Goal: Task Accomplishment & Management: Manage account settings

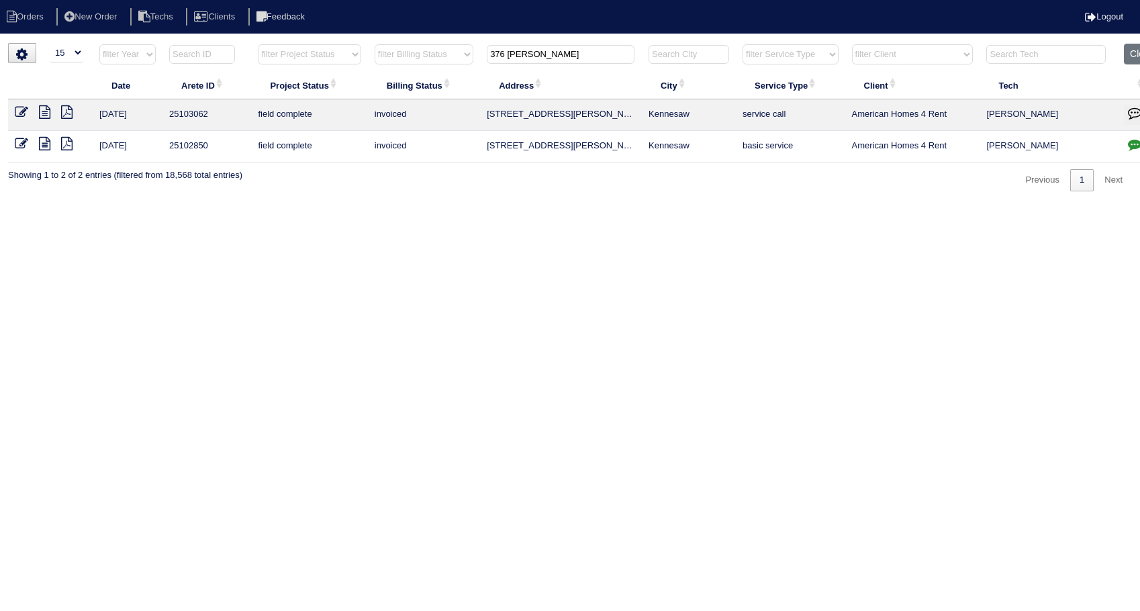
select select "15"
click at [1133, 51] on button "Clear" at bounding box center [1141, 54] width 34 height 21
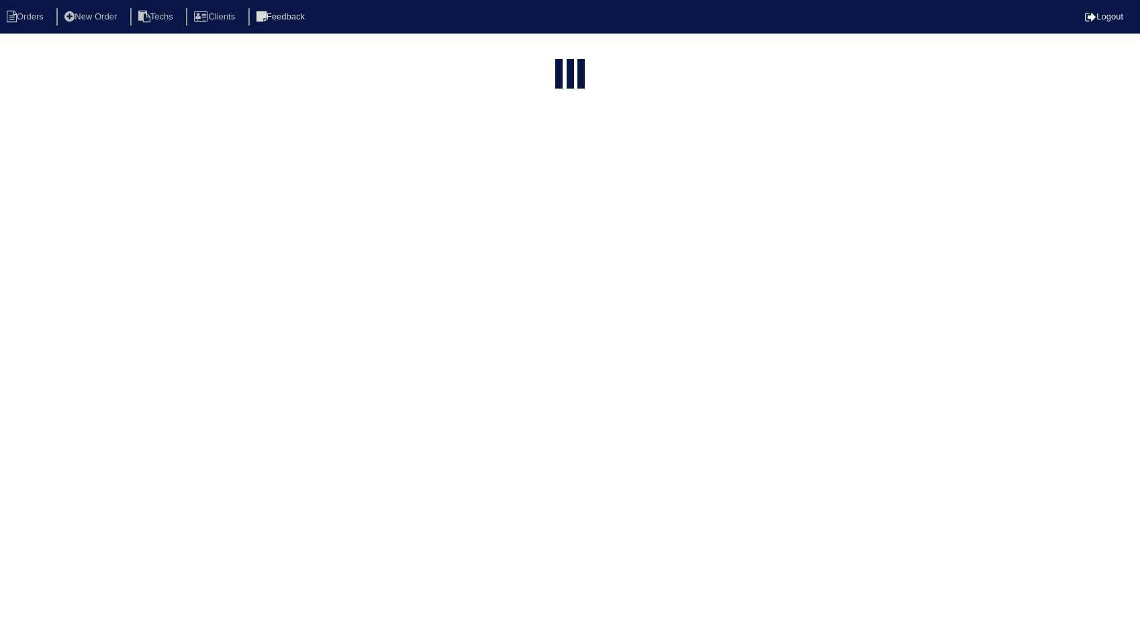
select select "15"
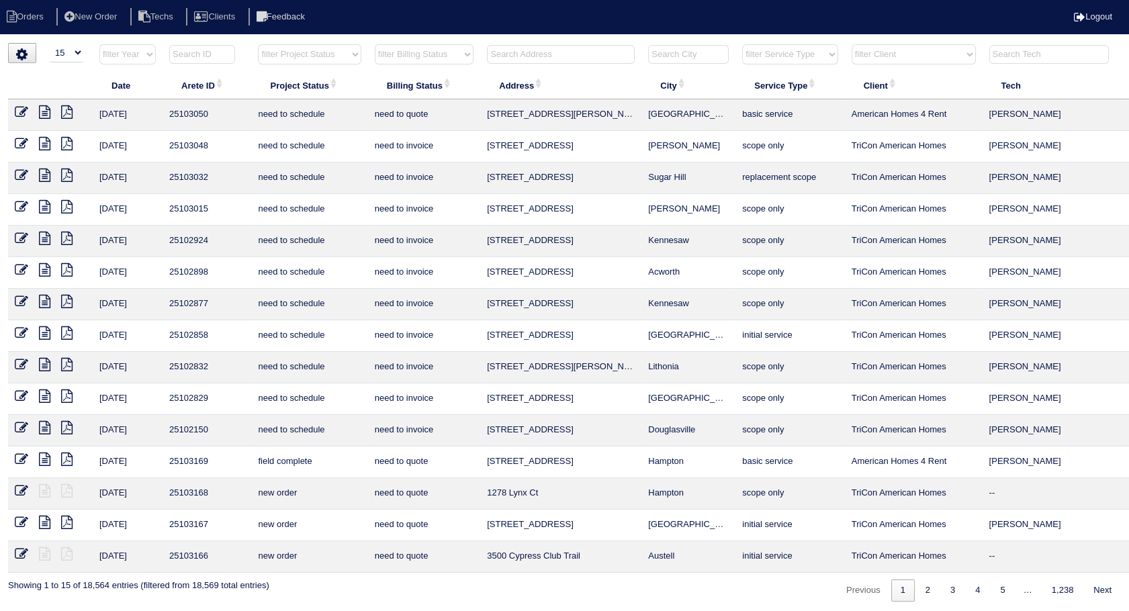
click at [542, 50] on input "text" at bounding box center [561, 54] width 148 height 19
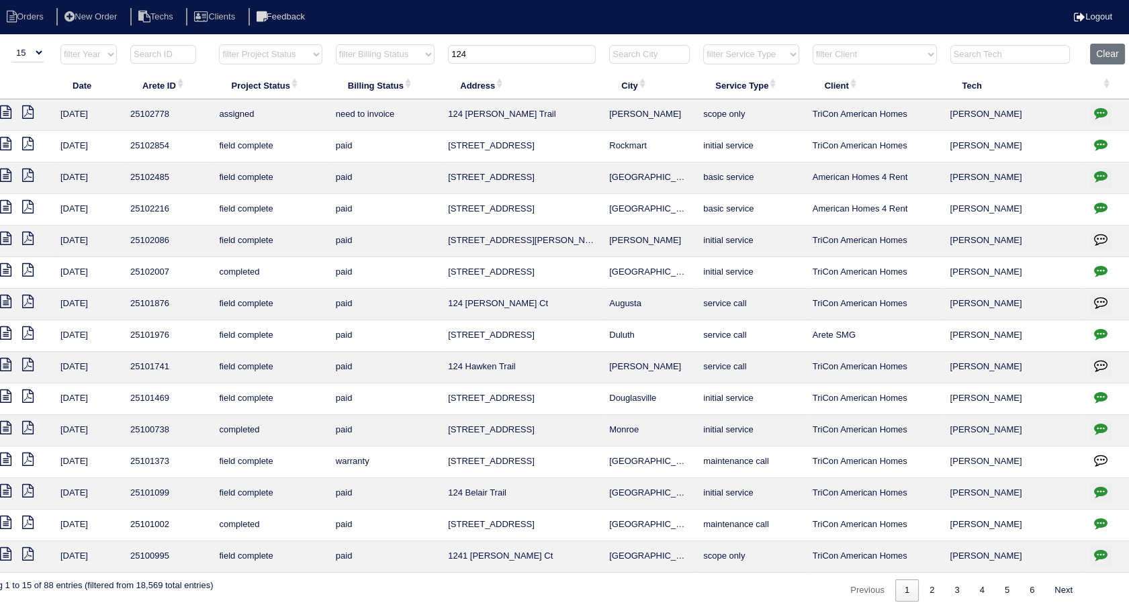
scroll to position [0, 43]
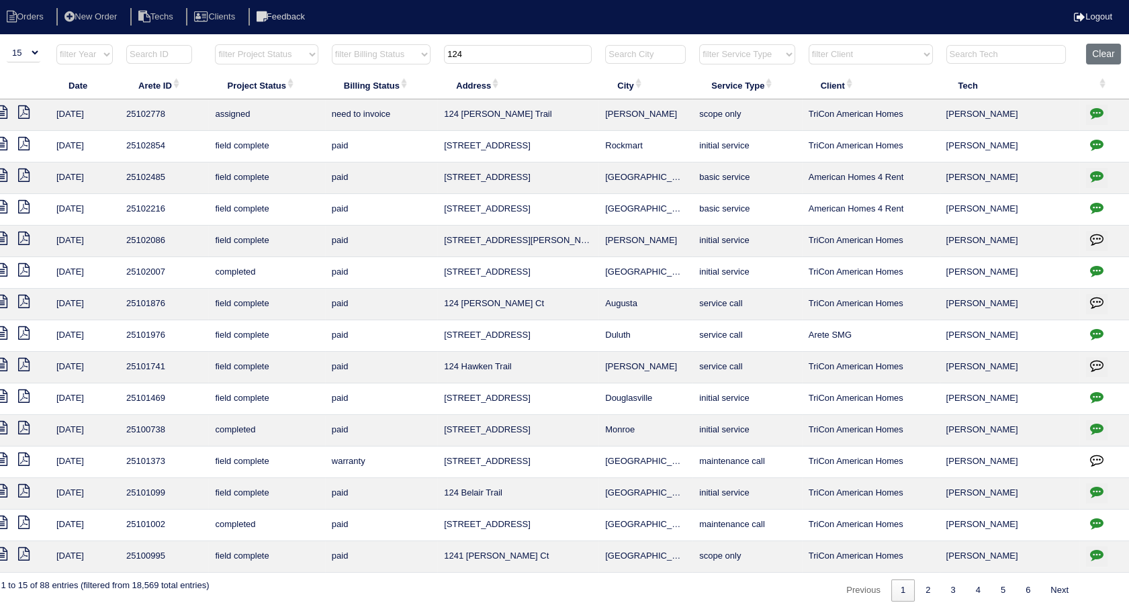
type input "124"
click at [1096, 114] on icon "button" at bounding box center [1096, 112] width 13 height 13
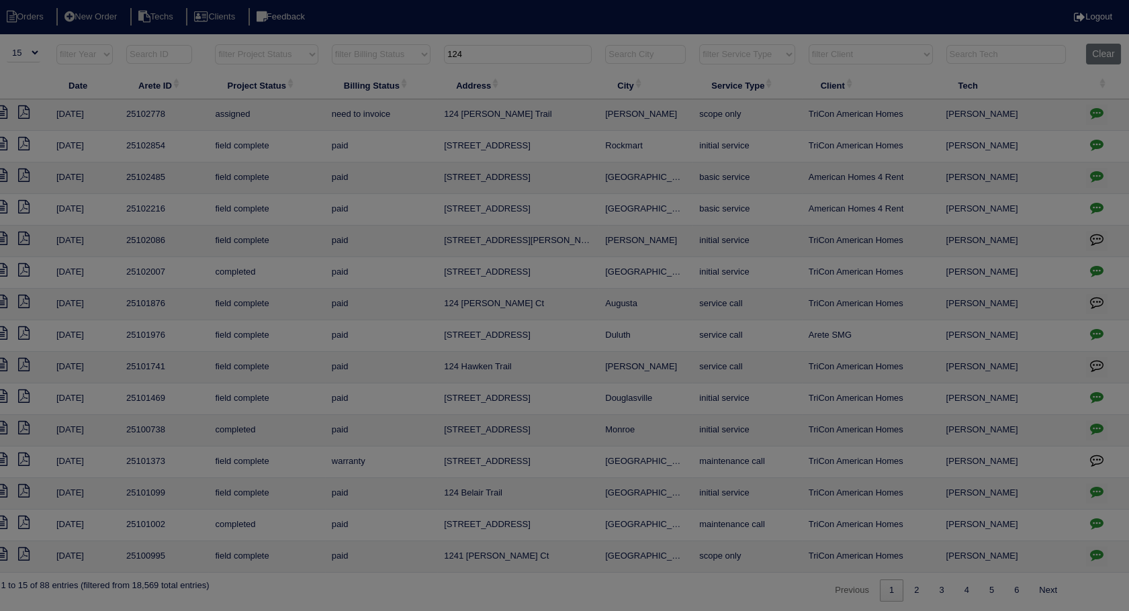
scroll to position [0, 32]
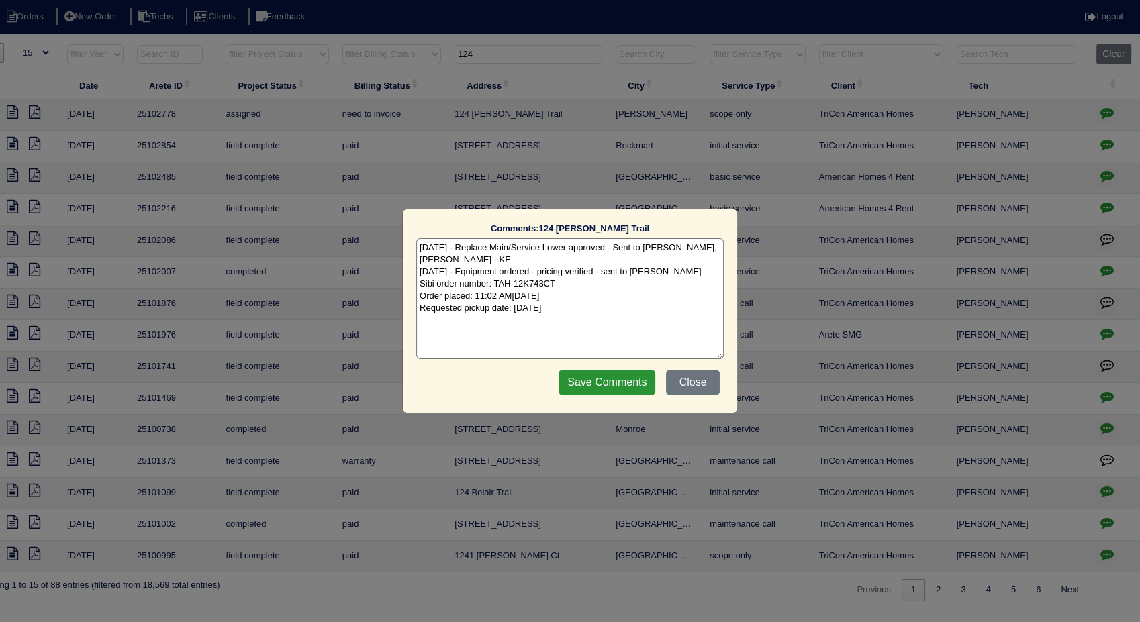
click at [654, 315] on textarea "8/18/25 - Replace Main/Service Lower approved - Sent to Dan, Payton, Reeca - KE…" at bounding box center [570, 298] width 308 height 121
type textarea "8/18/25 - Replace Main/Service Lower approved - Sent to Dan, Payton, Reeca - KE…"
click at [598, 389] on input "Save Comments" at bounding box center [607, 383] width 97 height 26
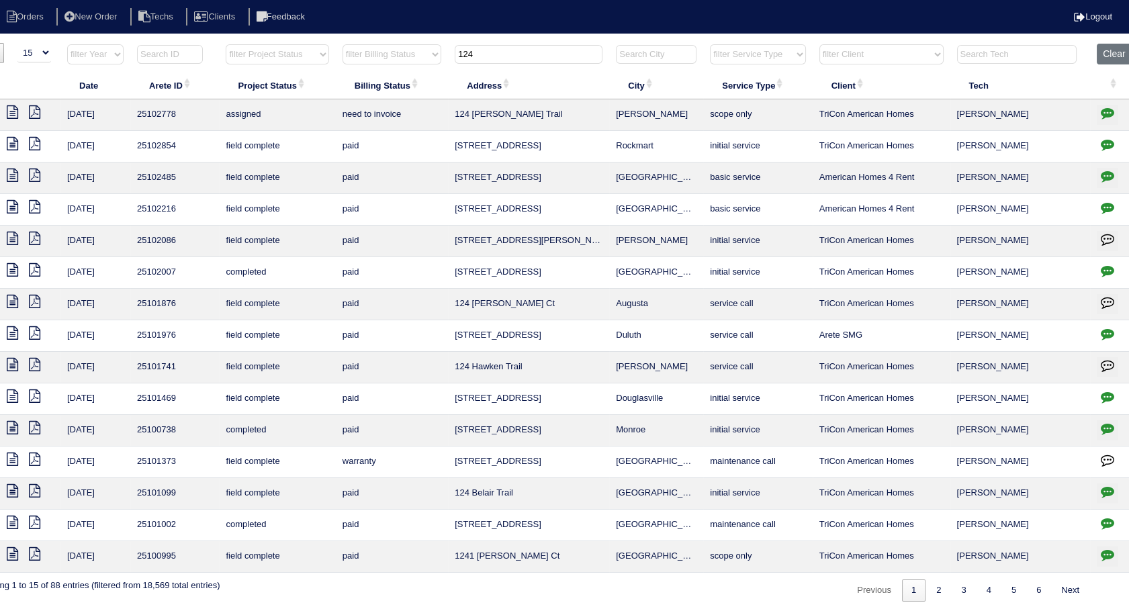
scroll to position [0, 0]
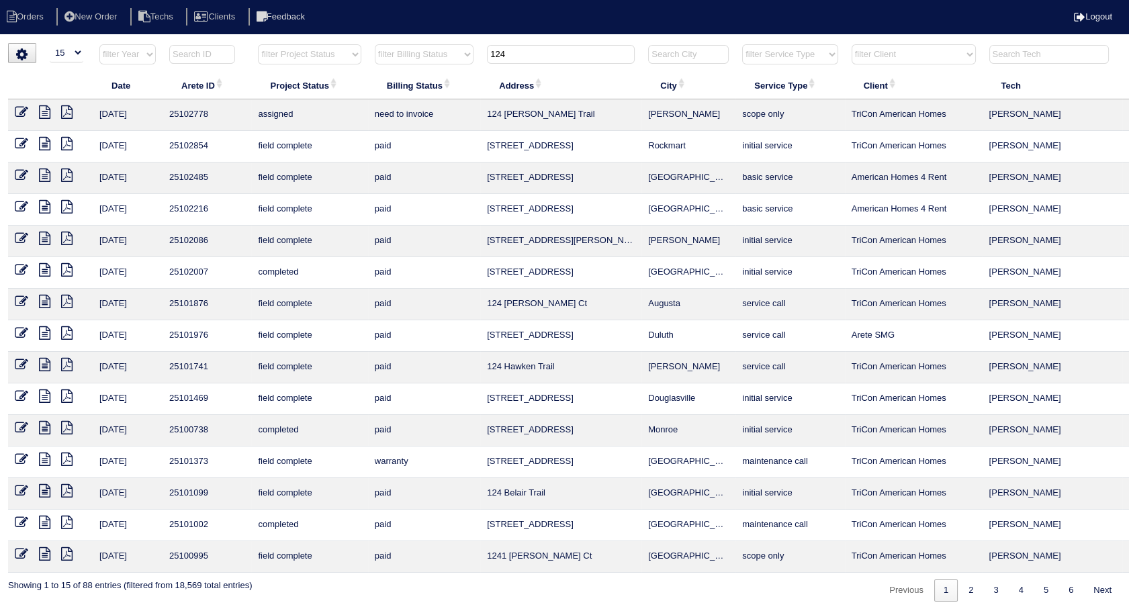
click at [23, 114] on icon at bounding box center [21, 111] width 13 height 13
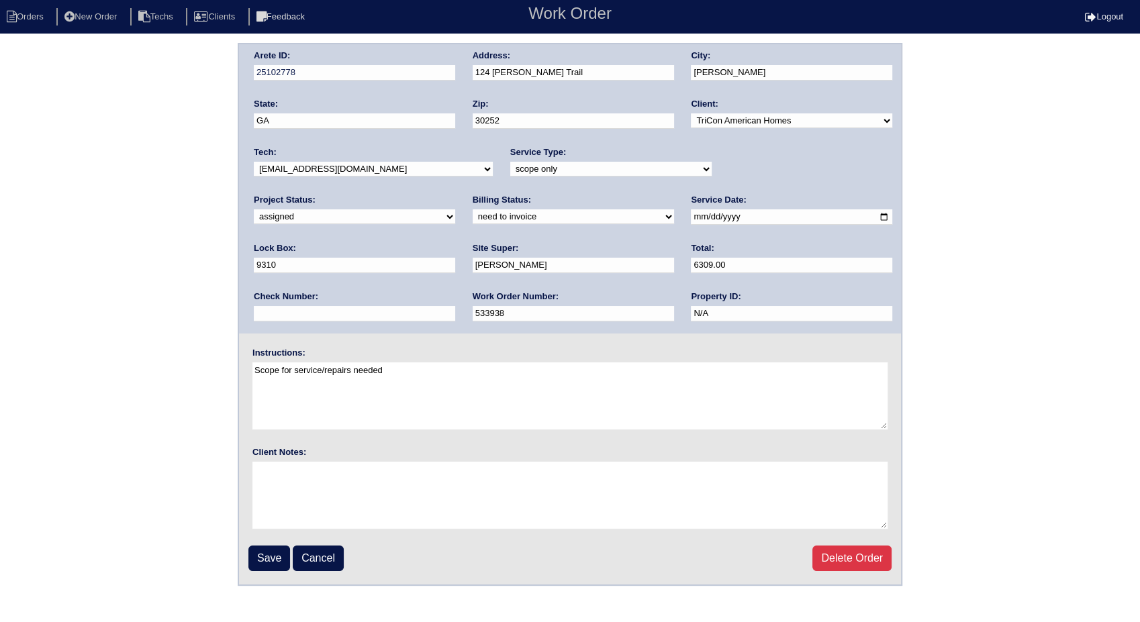
click at [455, 209] on select "new order assigned in progress field complete need to schedule admin review arc…" at bounding box center [354, 216] width 201 height 15
select select "completed"
click at [455, 209] on select "new order assigned in progress field complete need to schedule admin review arc…" at bounding box center [354, 216] width 201 height 15
click at [473, 218] on select "need to quote quoted need to invoice invoiced paid warranty purchase order need…" at bounding box center [573, 216] width 201 height 15
select select "invoiced"
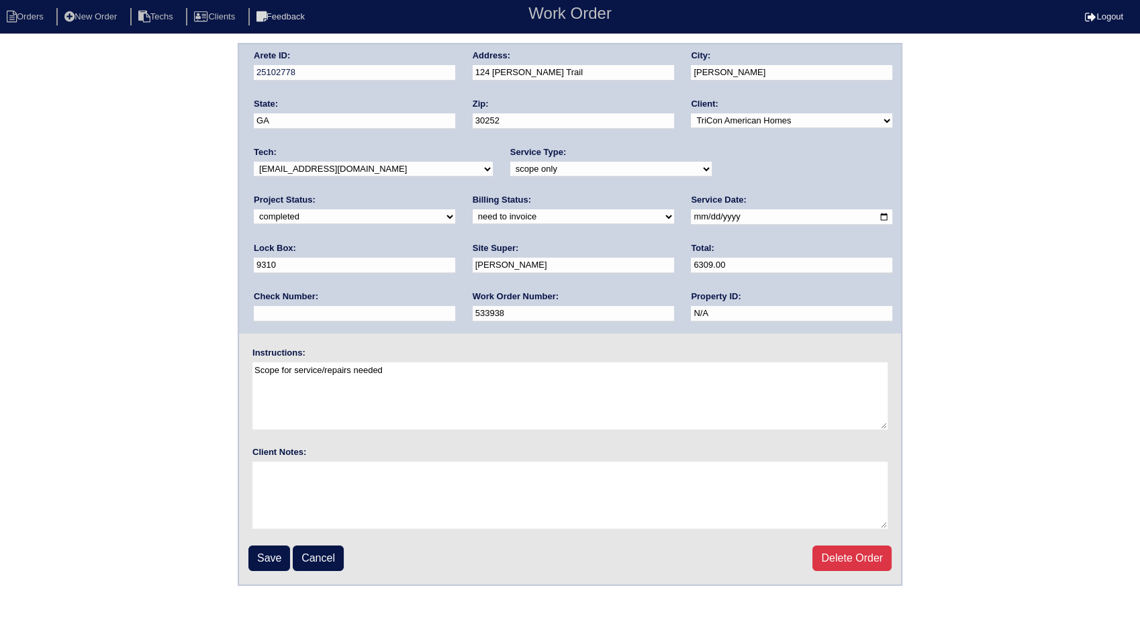
click at [473, 209] on select "need to quote quoted need to invoice invoiced paid warranty purchase order need…" at bounding box center [573, 216] width 201 height 15
click at [262, 552] on input "Save" at bounding box center [269, 559] width 42 height 26
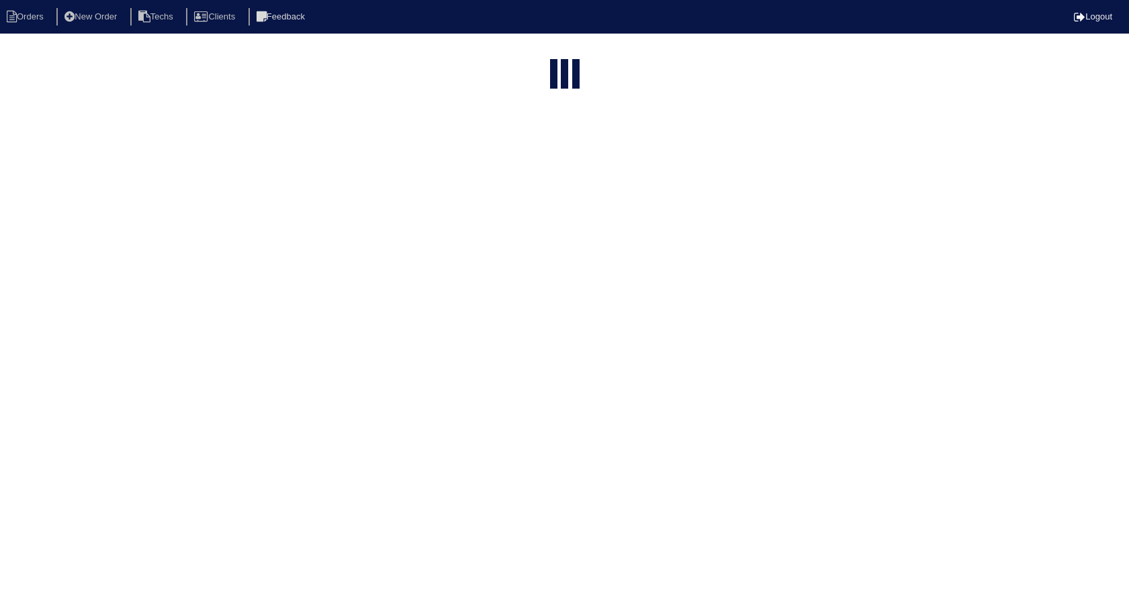
select select "15"
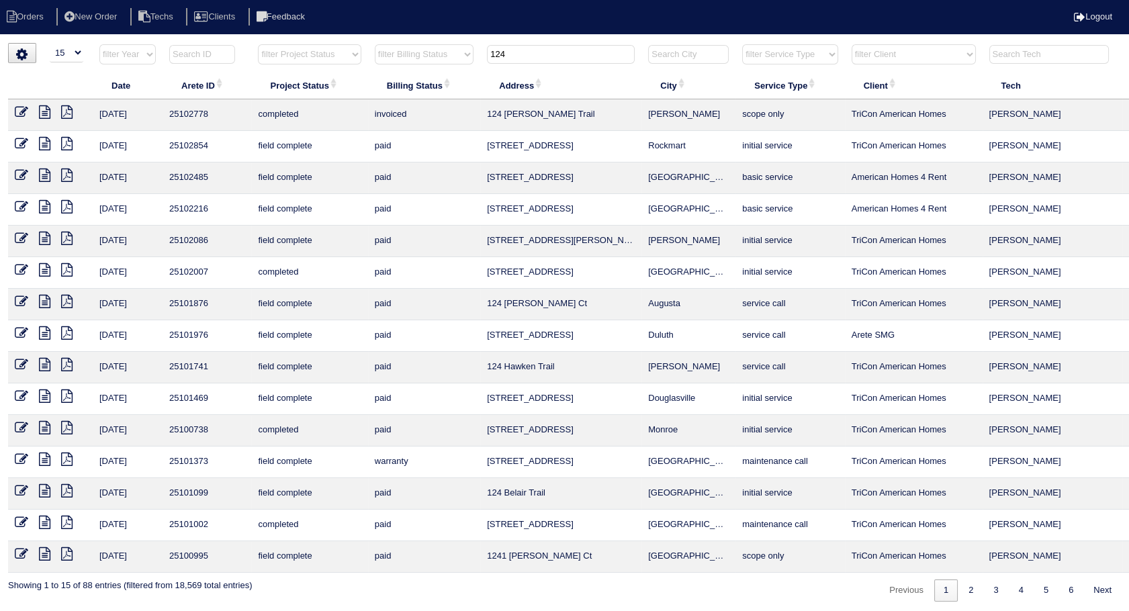
scroll to position [0, 43]
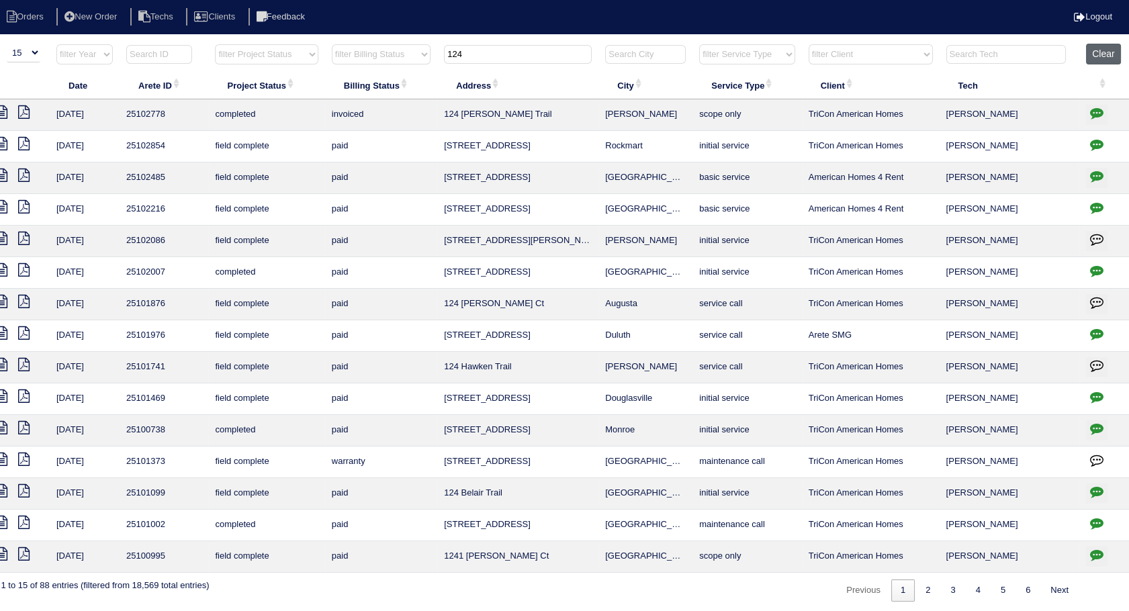
click at [1098, 50] on button "Clear" at bounding box center [1103, 54] width 34 height 21
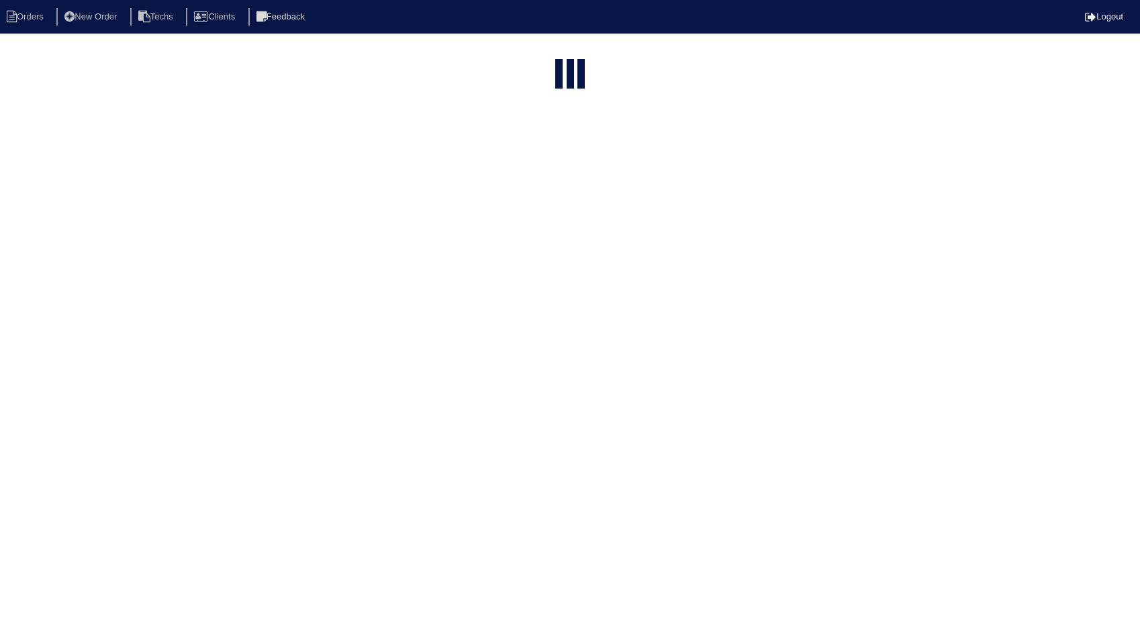
select select "15"
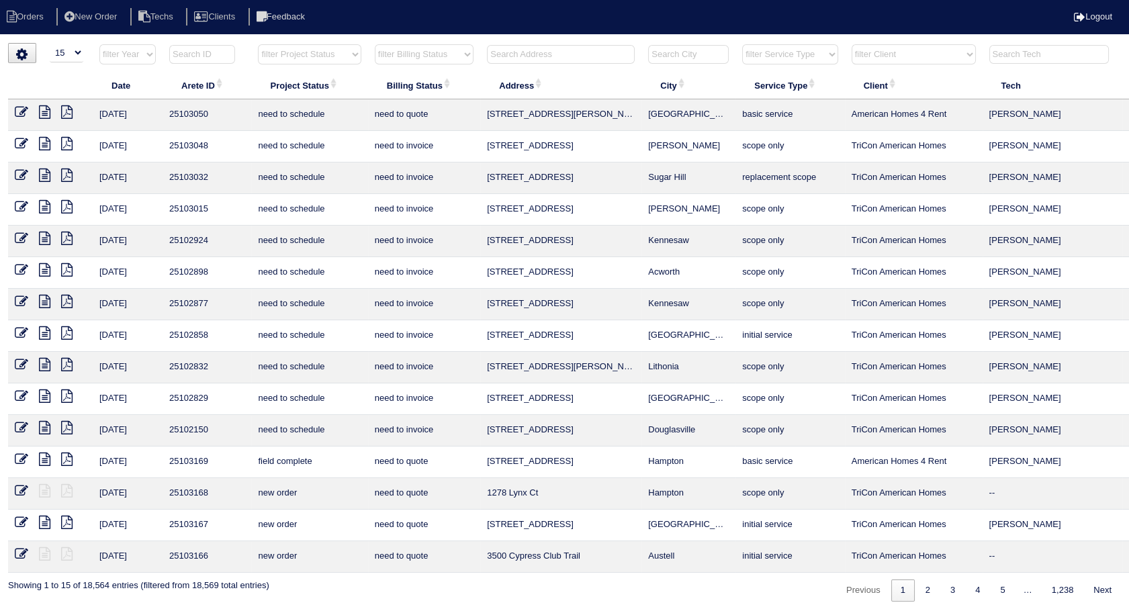
click at [440, 58] on select "filter Billing Status -- Any Billing Status -- need to quote quoted need to inv…" at bounding box center [424, 54] width 99 height 20
click at [375, 44] on select "filter Billing Status -- Any Billing Status -- need to quote quoted need to inv…" at bounding box center [424, 54] width 99 height 20
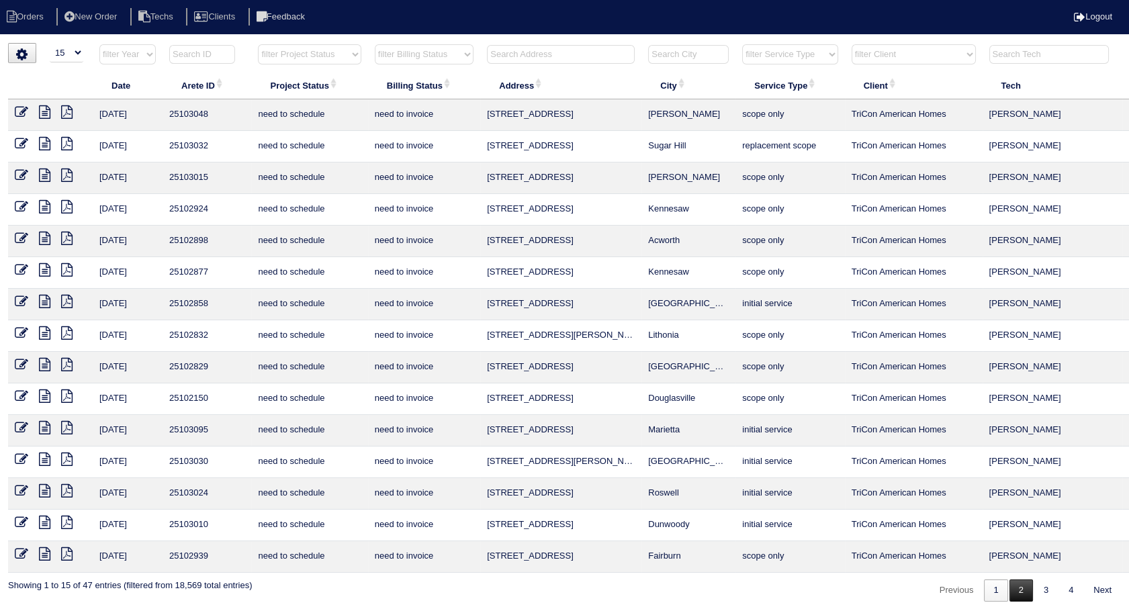
click at [1019, 589] on link "2" at bounding box center [1020, 590] width 23 height 22
select select "need to invoice"
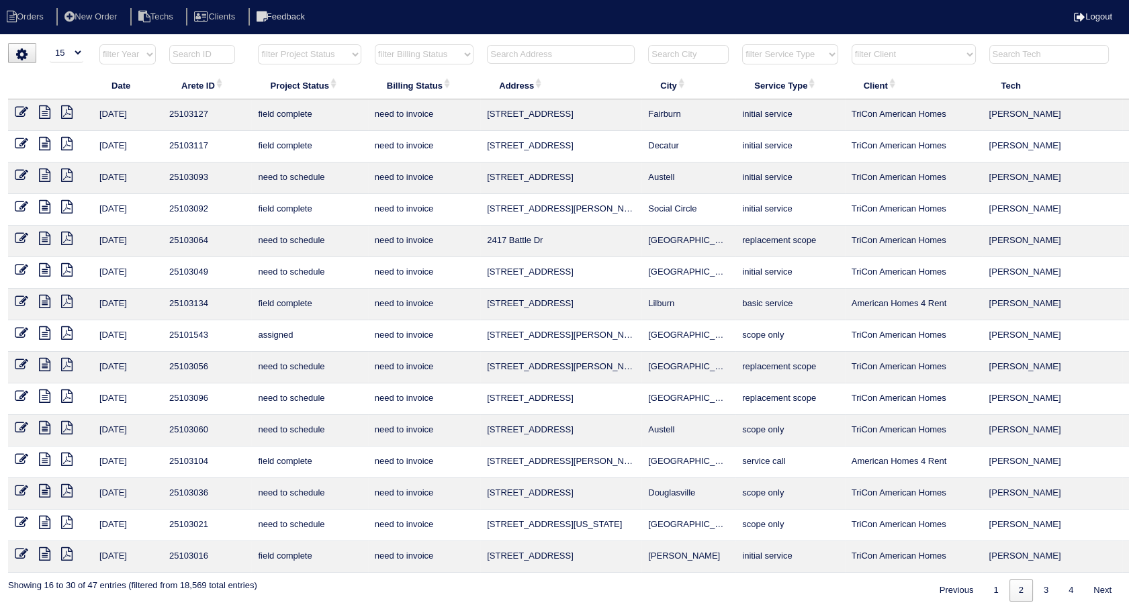
click at [19, 205] on icon at bounding box center [21, 206] width 13 height 13
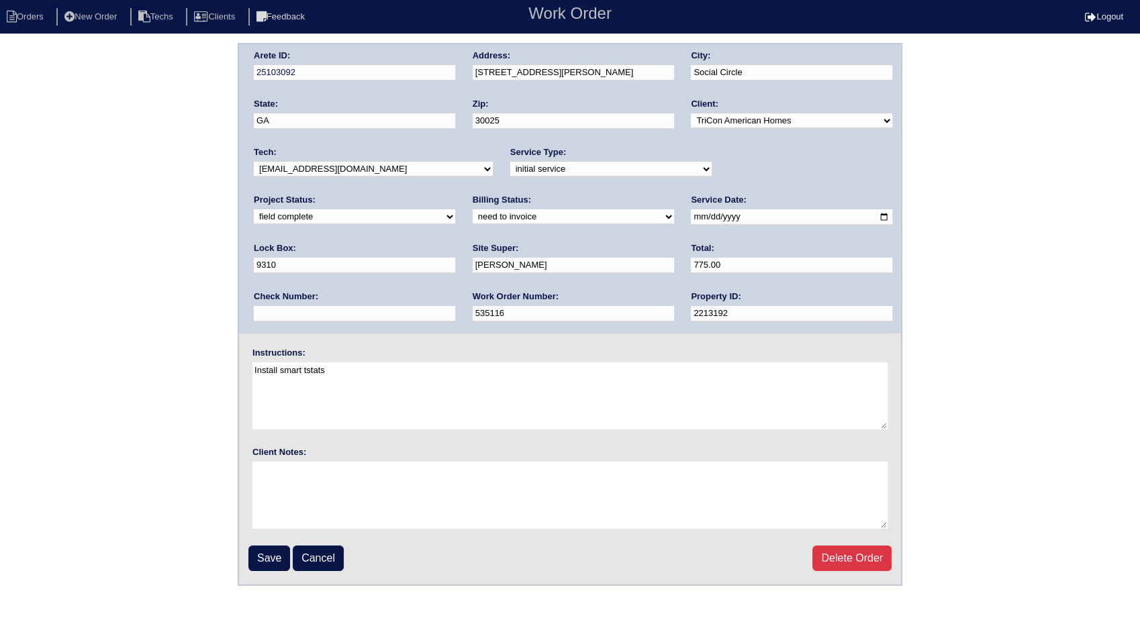
click at [473, 220] on select "need to quote quoted need to invoice invoiced paid warranty purchase order need…" at bounding box center [573, 216] width 201 height 15
select select "invoiced"
click at [473, 209] on select "need to quote quoted need to invoice invoiced paid warranty purchase order need…" at bounding box center [573, 216] width 201 height 15
click at [271, 555] on input "Save" at bounding box center [269, 559] width 42 height 26
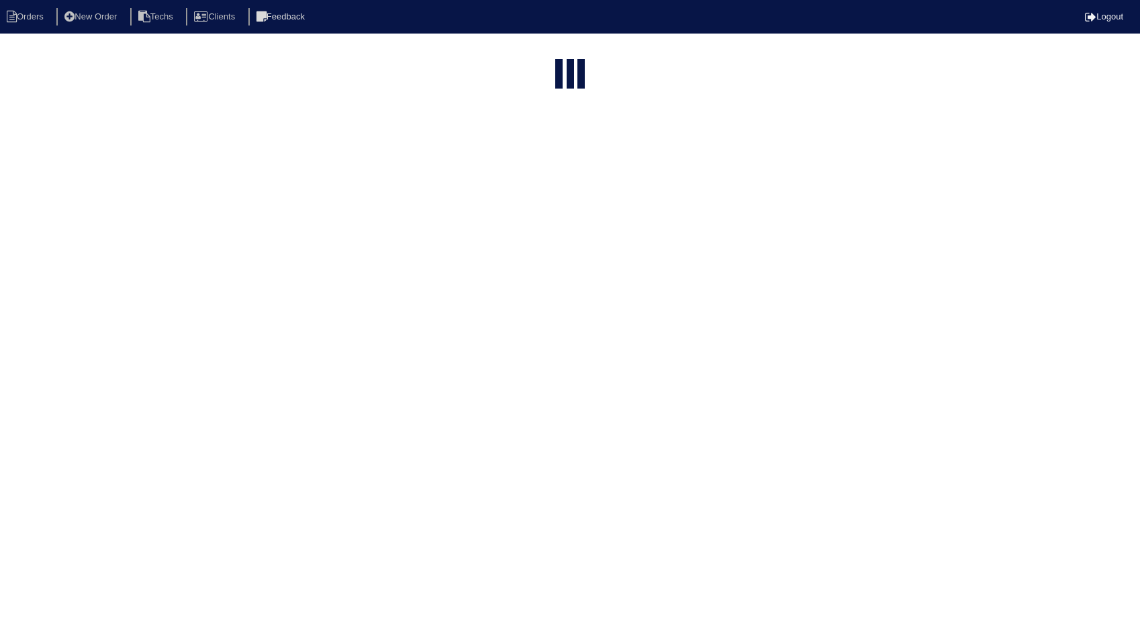
select select "15"
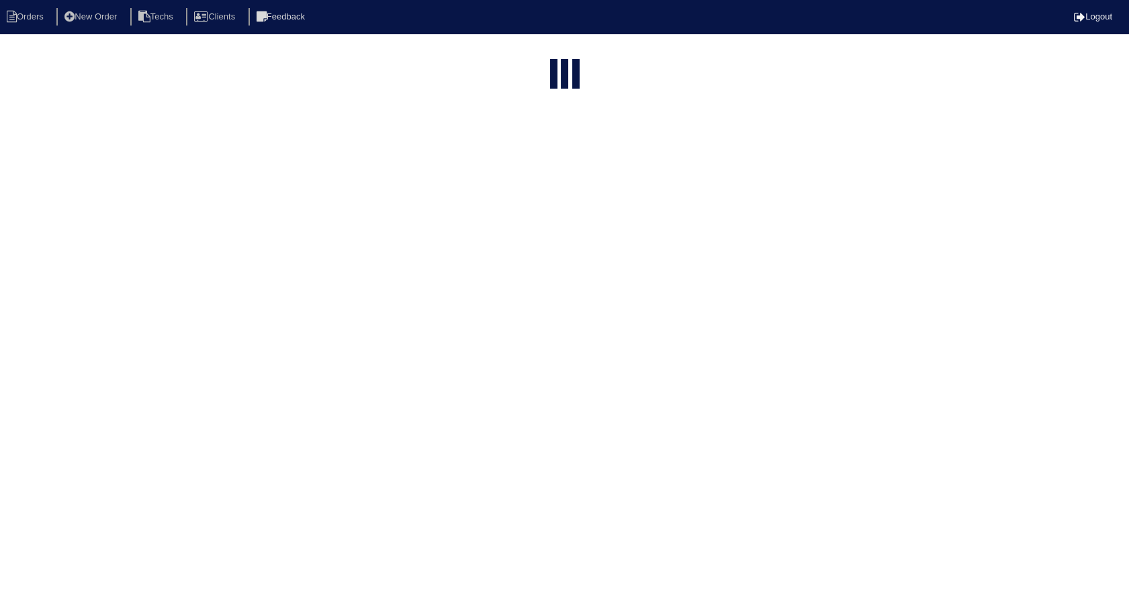
select select "need to invoice"
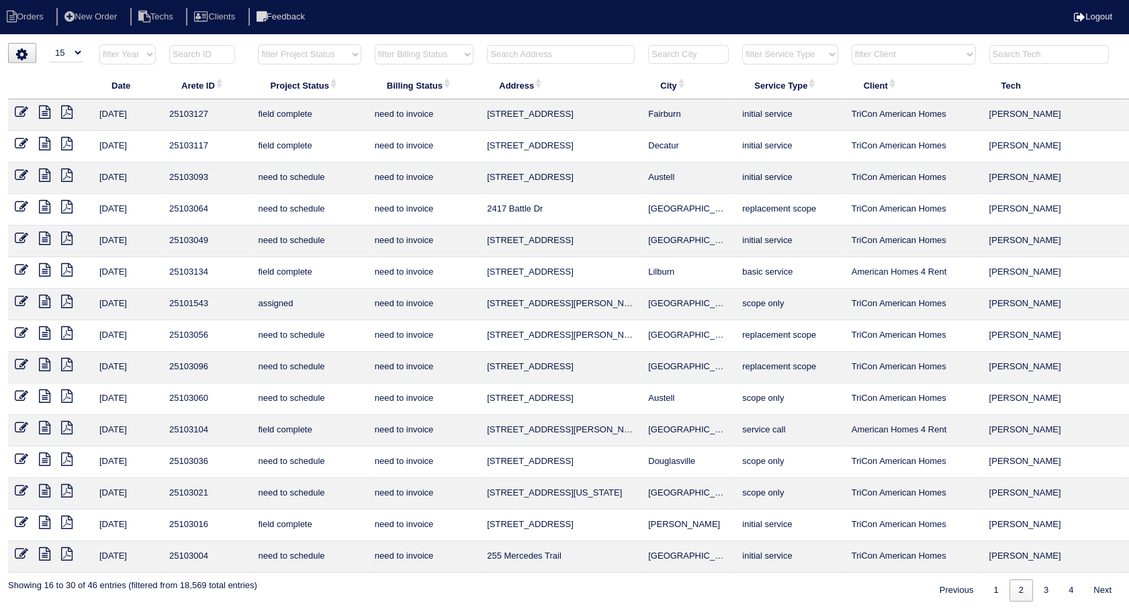
click at [15, 147] on icon at bounding box center [21, 143] width 13 height 13
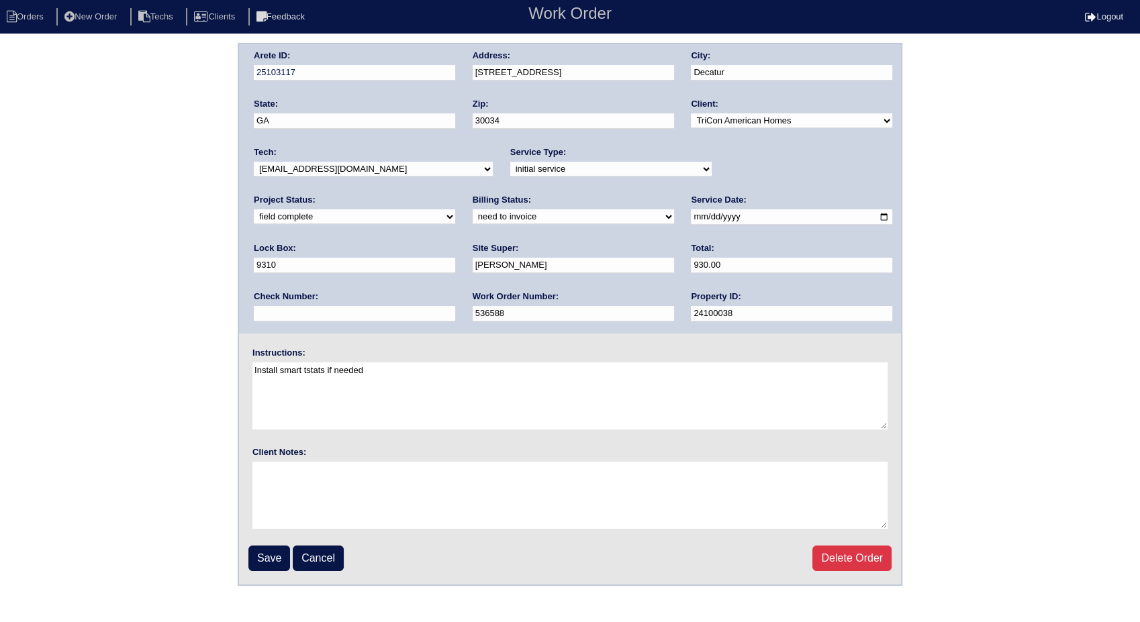
click at [473, 218] on select "need to quote quoted need to invoice invoiced paid warranty purchase order need…" at bounding box center [573, 216] width 201 height 15
select select "invoiced"
click at [473, 209] on select "need to quote quoted need to invoice invoiced paid warranty purchase order need…" at bounding box center [573, 216] width 201 height 15
click at [270, 553] on input "Save" at bounding box center [269, 559] width 42 height 26
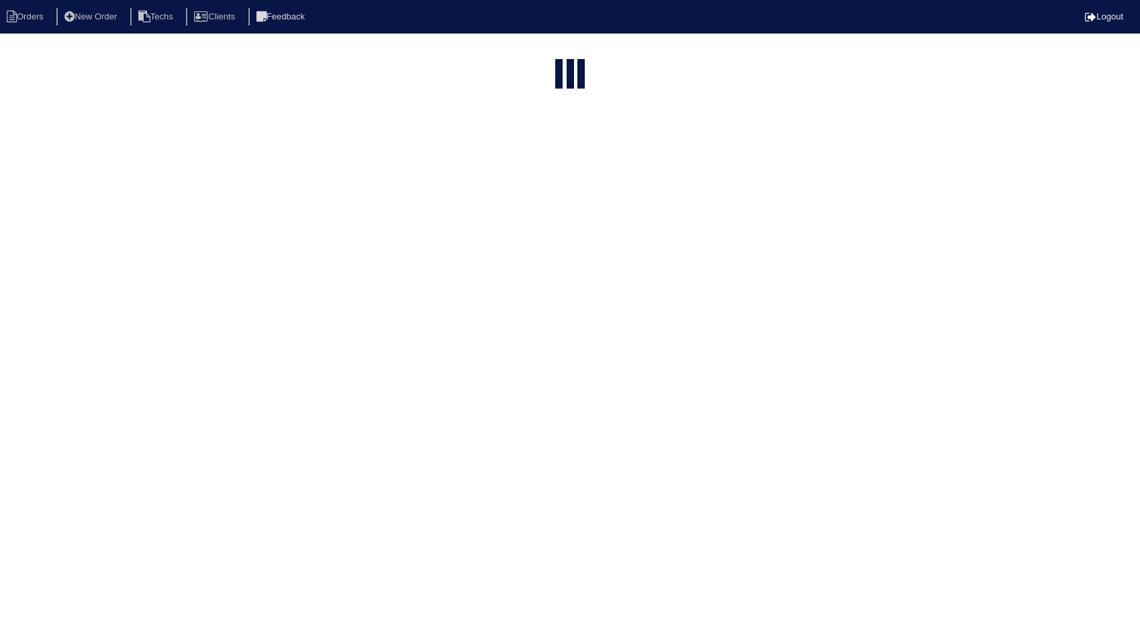
select select "15"
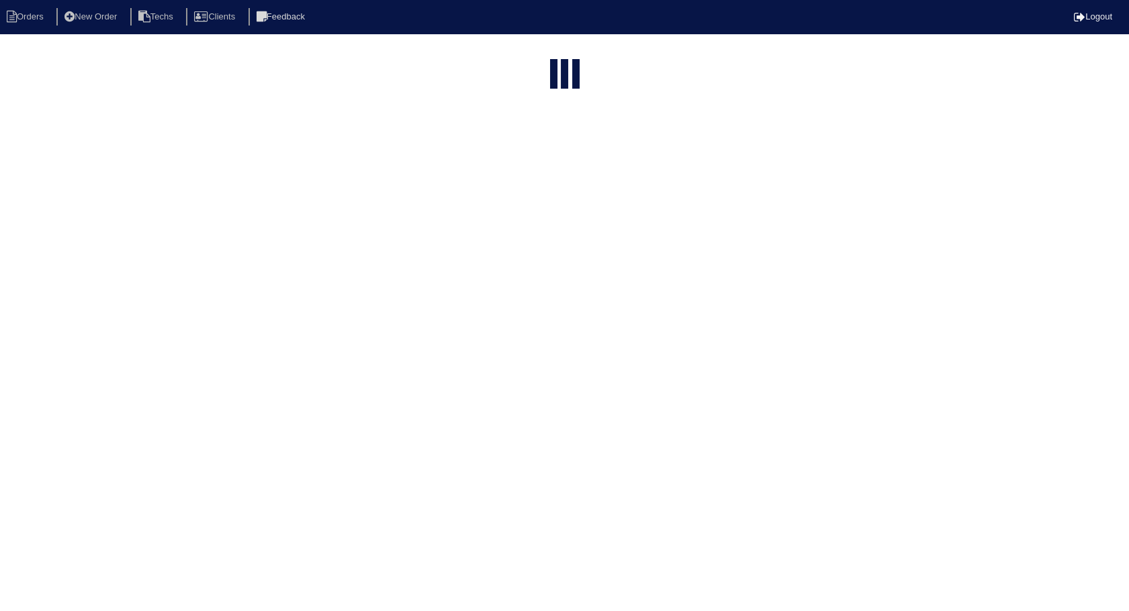
select select "need to invoice"
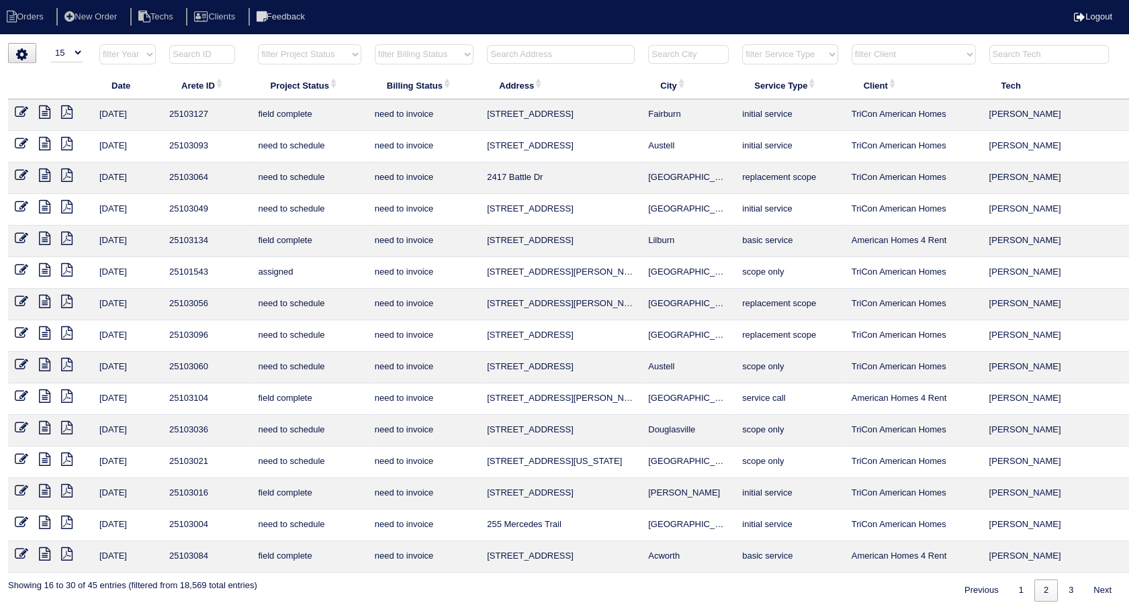
click at [17, 113] on icon at bounding box center [21, 111] width 13 height 13
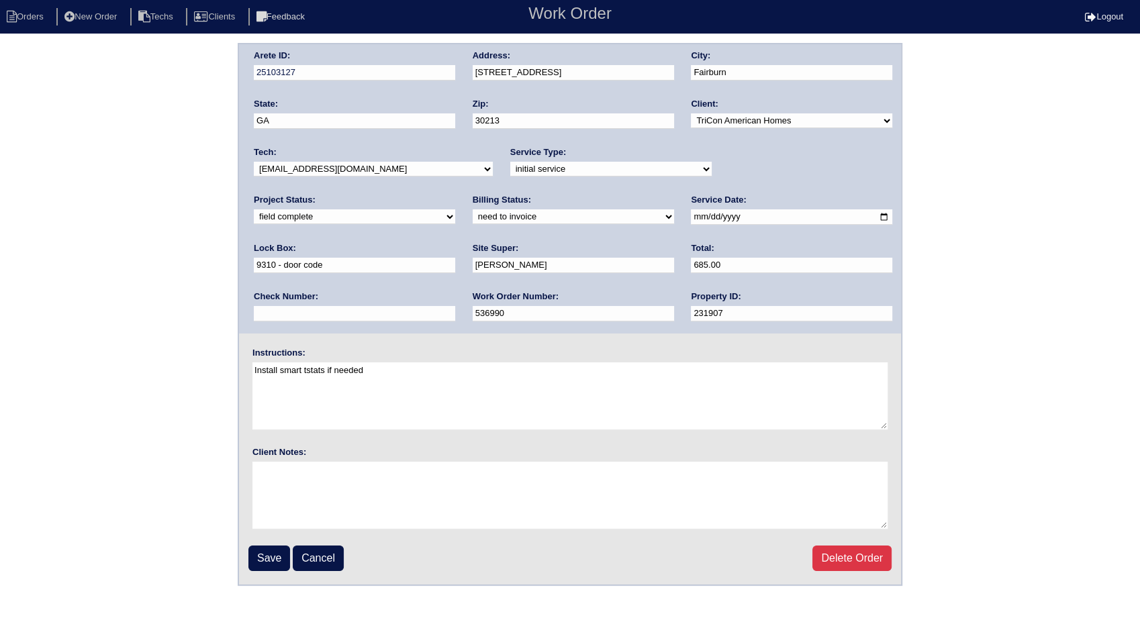
click at [473, 214] on select "need to quote quoted need to invoice invoiced paid warranty purchase order need…" at bounding box center [573, 216] width 201 height 15
select select "invoiced"
click at [473, 209] on select "need to quote quoted need to invoice invoiced paid warranty purchase order need…" at bounding box center [573, 216] width 201 height 15
click at [274, 565] on input "Save" at bounding box center [269, 559] width 42 height 26
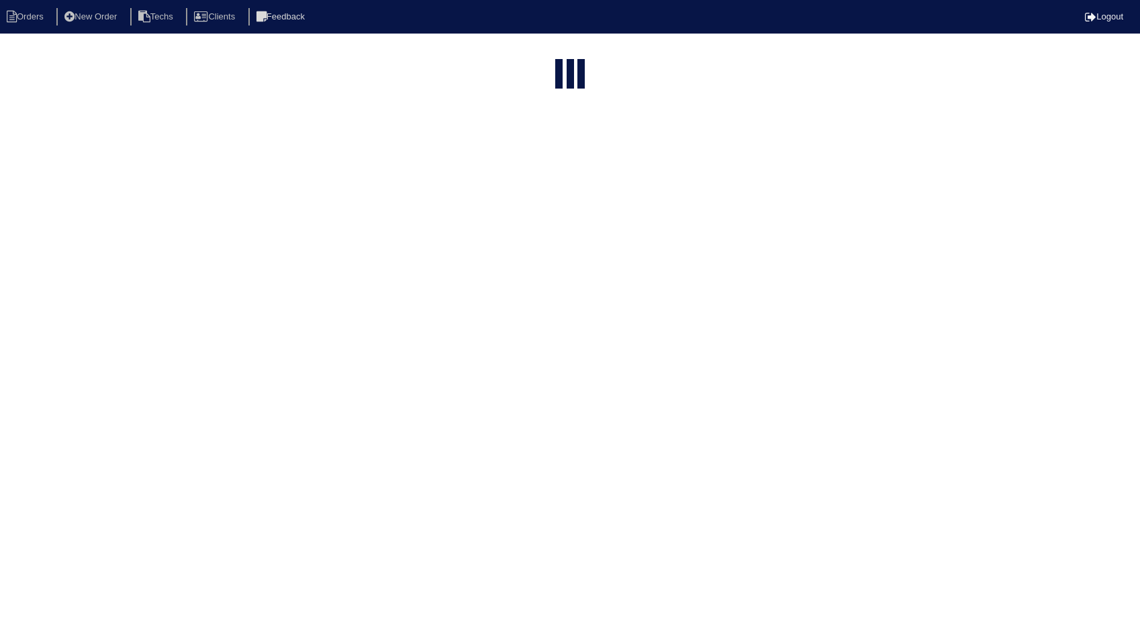
select select "15"
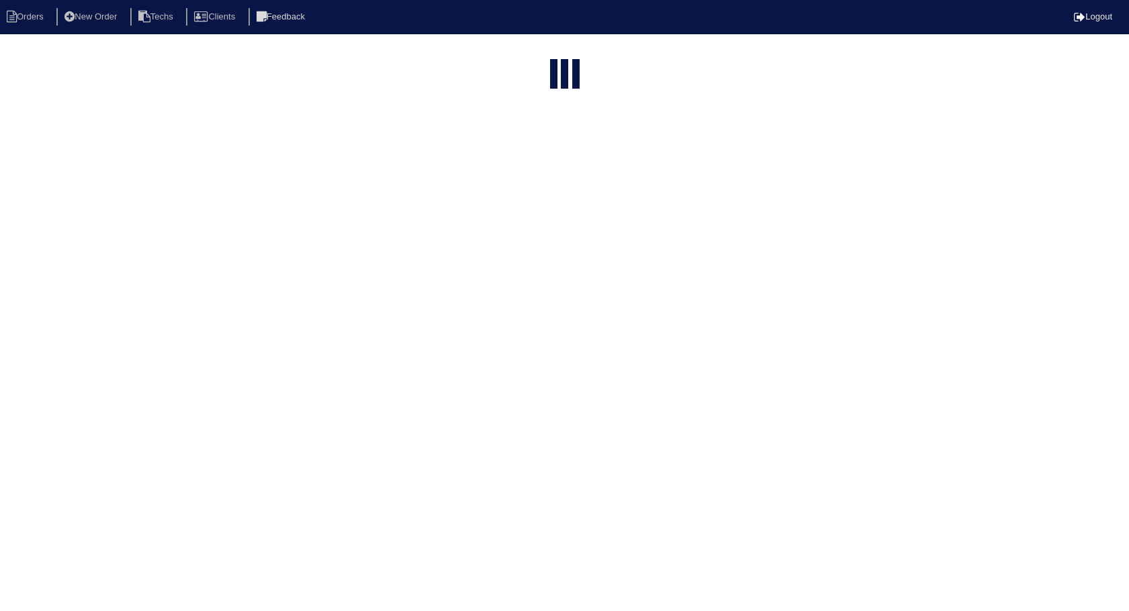
select select "need to invoice"
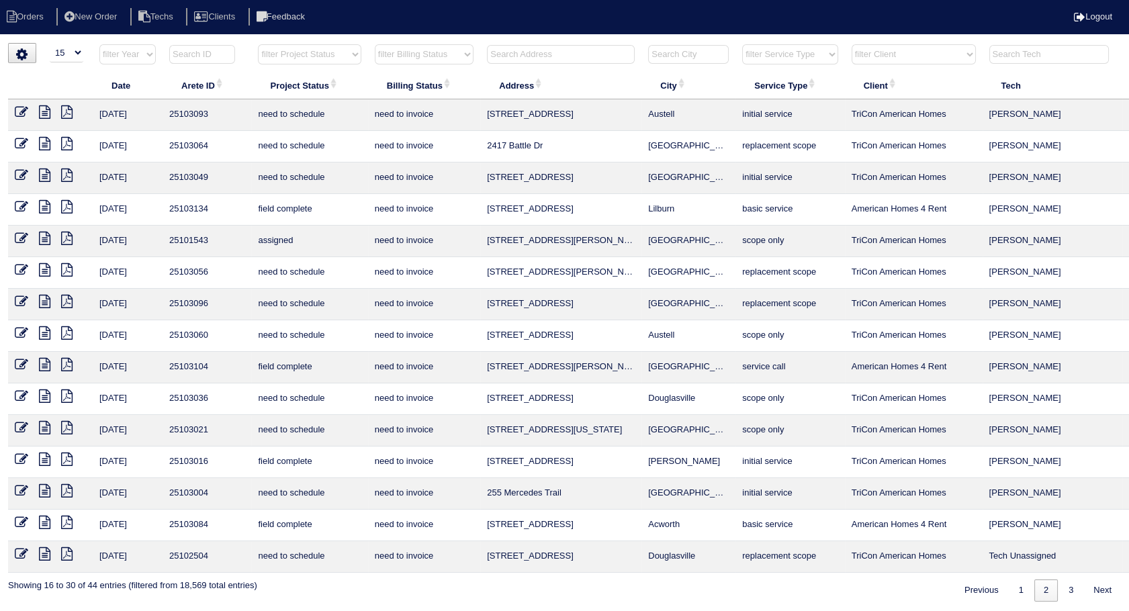
click at [18, 455] on icon at bounding box center [21, 459] width 13 height 13
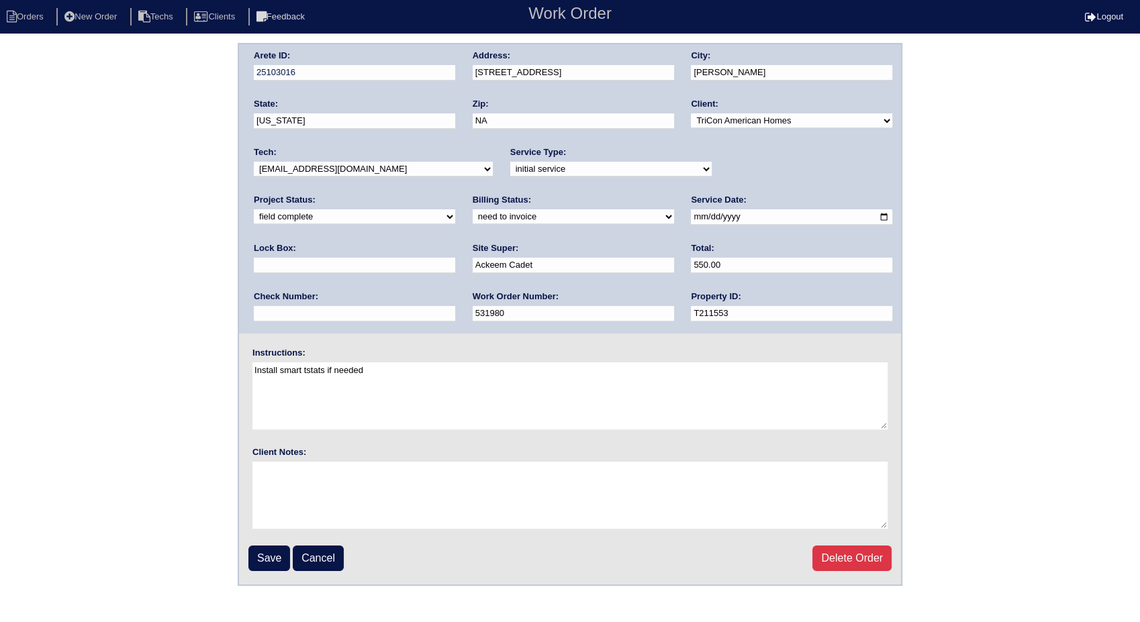
click at [473, 218] on select "need to quote quoted need to invoice invoiced paid warranty purchase order need…" at bounding box center [573, 216] width 201 height 15
select select "invoiced"
click at [473, 209] on select "need to quote quoted need to invoice invoiced paid warranty purchase order need…" at bounding box center [573, 216] width 201 height 15
click at [268, 561] on input "Save" at bounding box center [269, 559] width 42 height 26
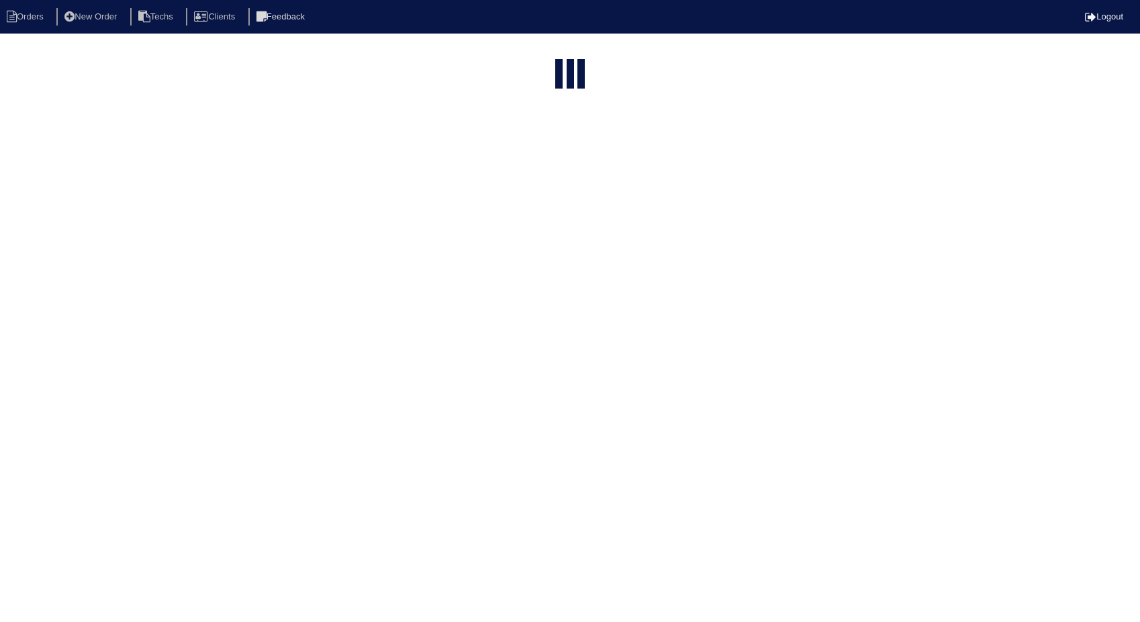
select select "15"
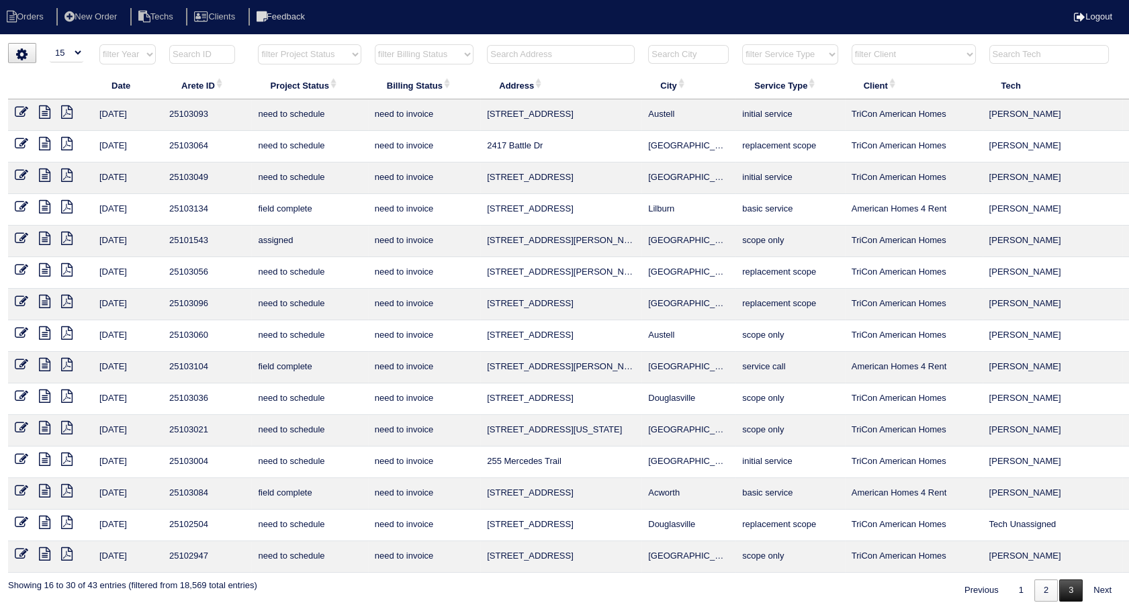
click at [1073, 589] on link "3" at bounding box center [1070, 590] width 23 height 22
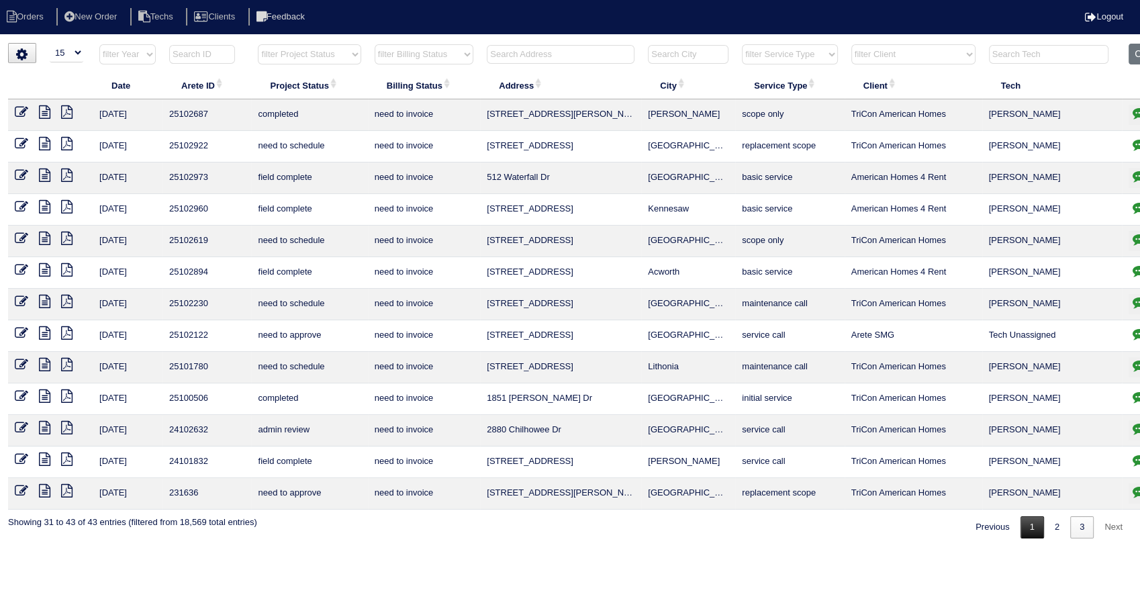
click at [1025, 528] on link "1" at bounding box center [1032, 527] width 23 height 22
select select "need to invoice"
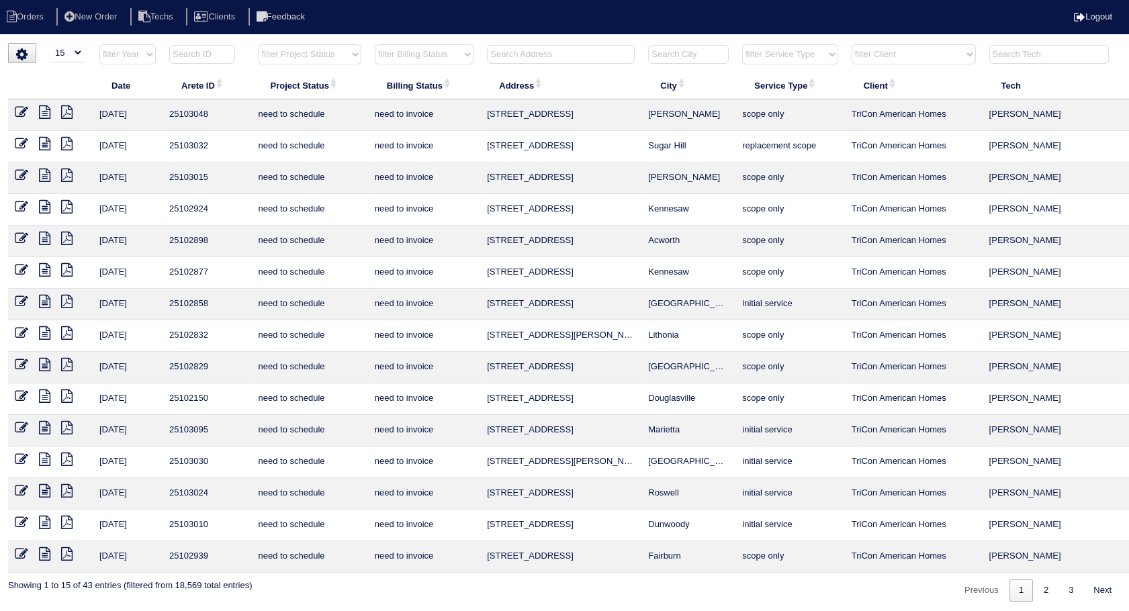
scroll to position [0, 43]
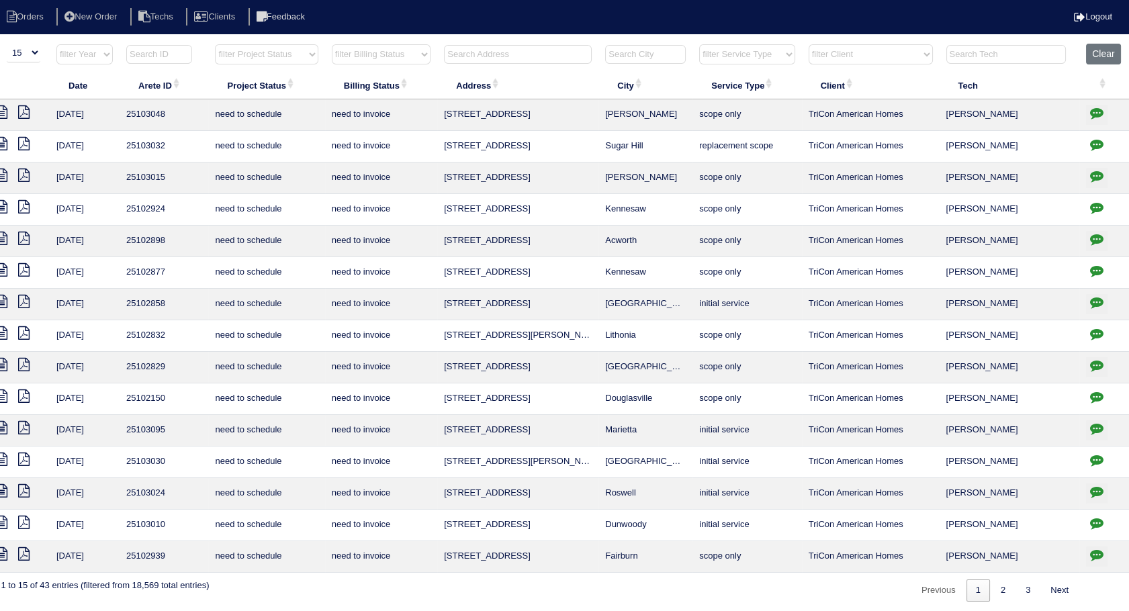
click at [1086, 42] on html "Orders New Order Techs Clients Feedback Logout Orders New Order Users Clients M…" at bounding box center [521, 307] width 1129 height 615
click at [1101, 44] on button "Clear" at bounding box center [1103, 54] width 34 height 21
select select
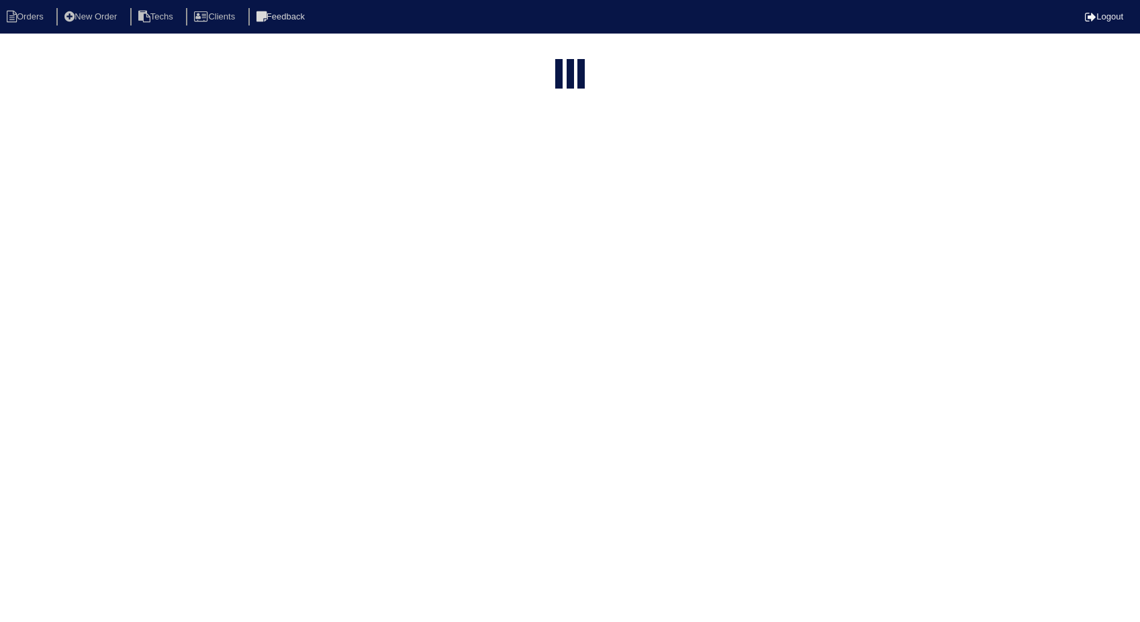
select select "15"
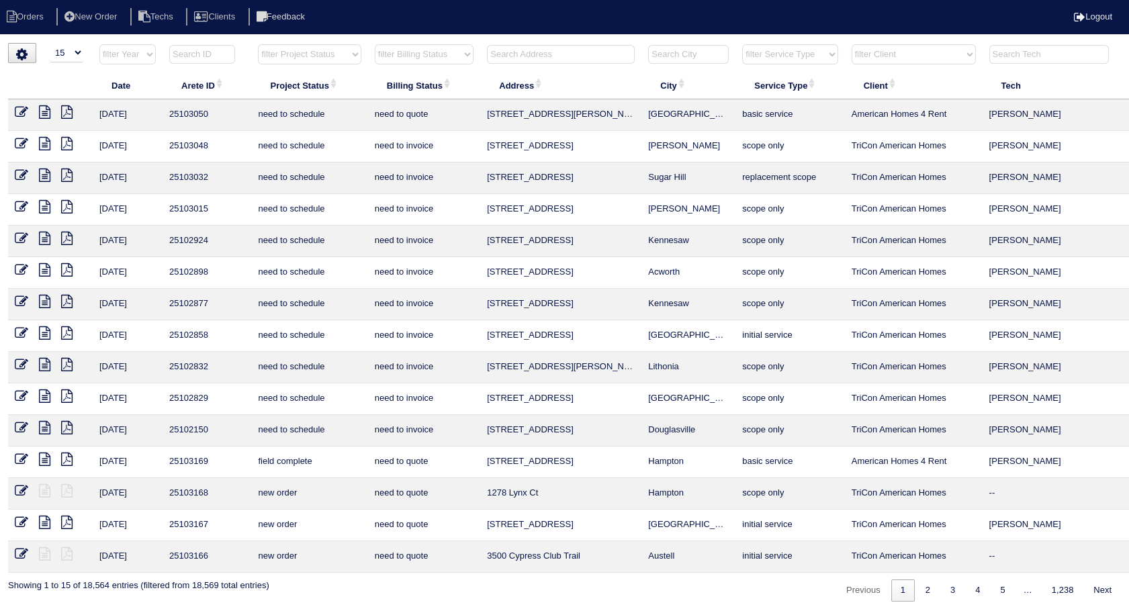
click at [522, 51] on input "text" at bounding box center [561, 54] width 148 height 19
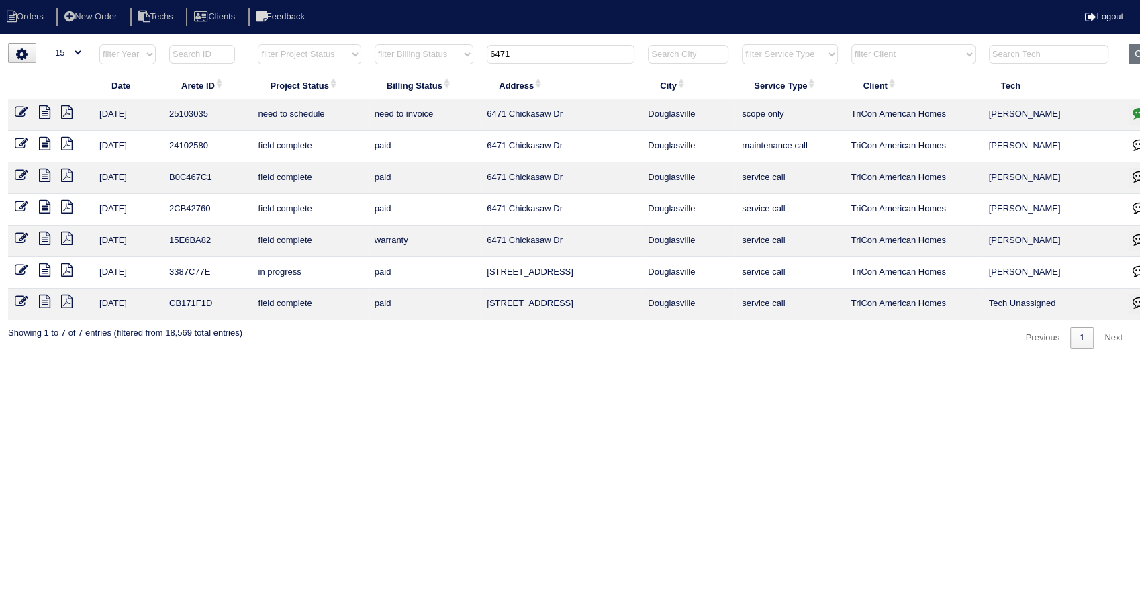
type input "6471"
click at [21, 110] on icon at bounding box center [21, 111] width 13 height 13
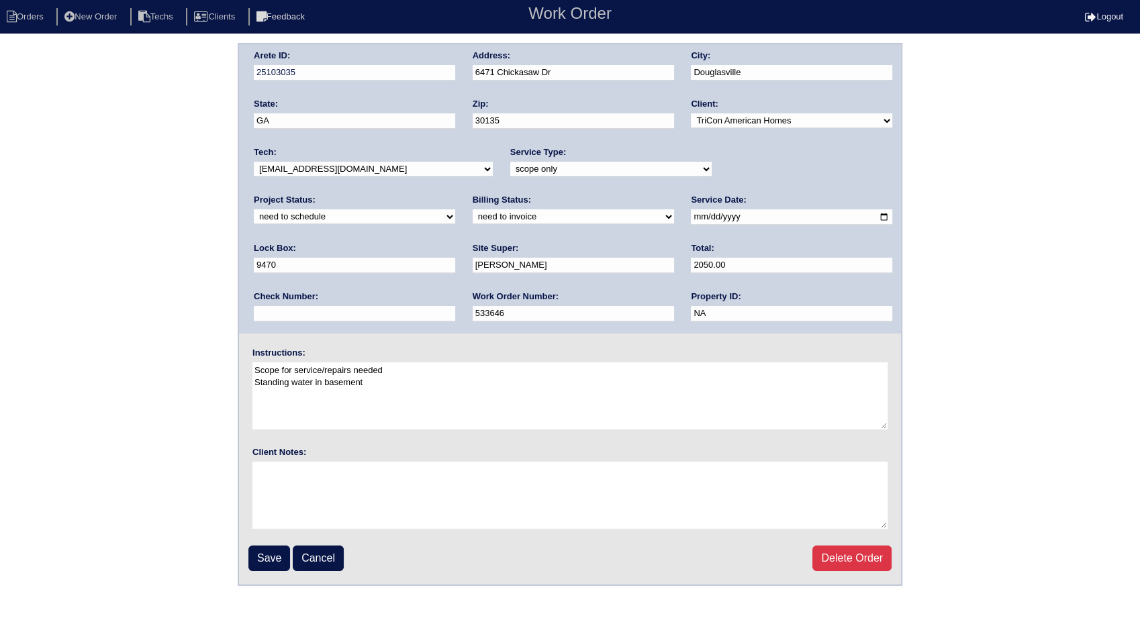
click at [473, 219] on select "need to quote quoted need to invoice invoiced paid warranty purchase order need…" at bounding box center [573, 216] width 201 height 15
select select "invoiced"
click at [473, 209] on select "need to quote quoted need to invoice invoiced paid warranty purchase order need…" at bounding box center [573, 216] width 201 height 15
click at [264, 550] on input "Save" at bounding box center [269, 559] width 42 height 26
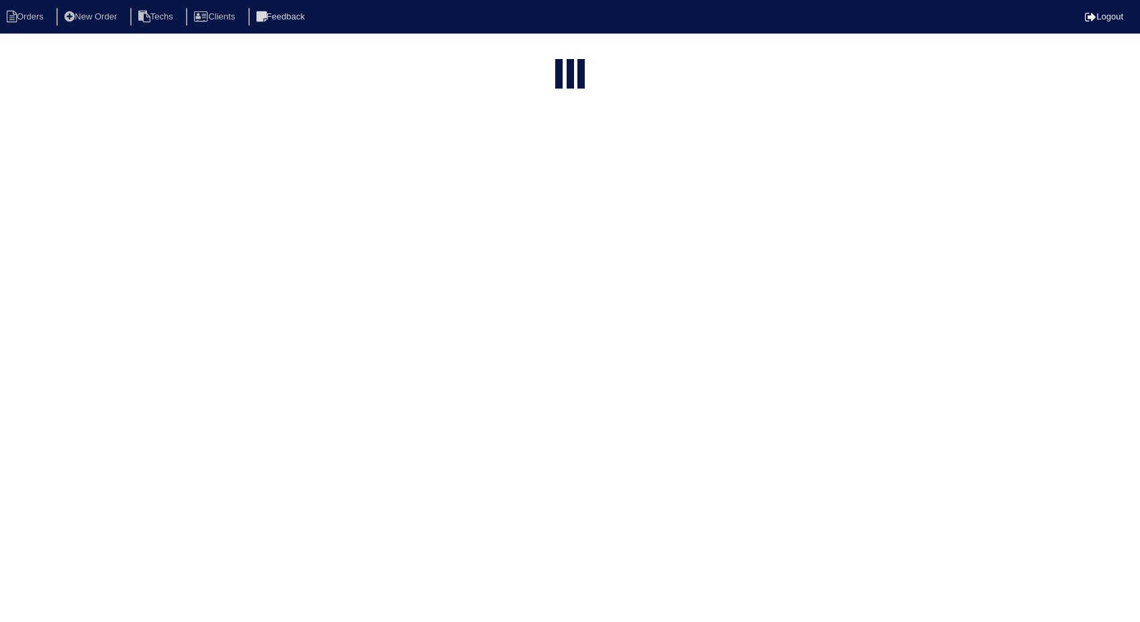
select select "15"
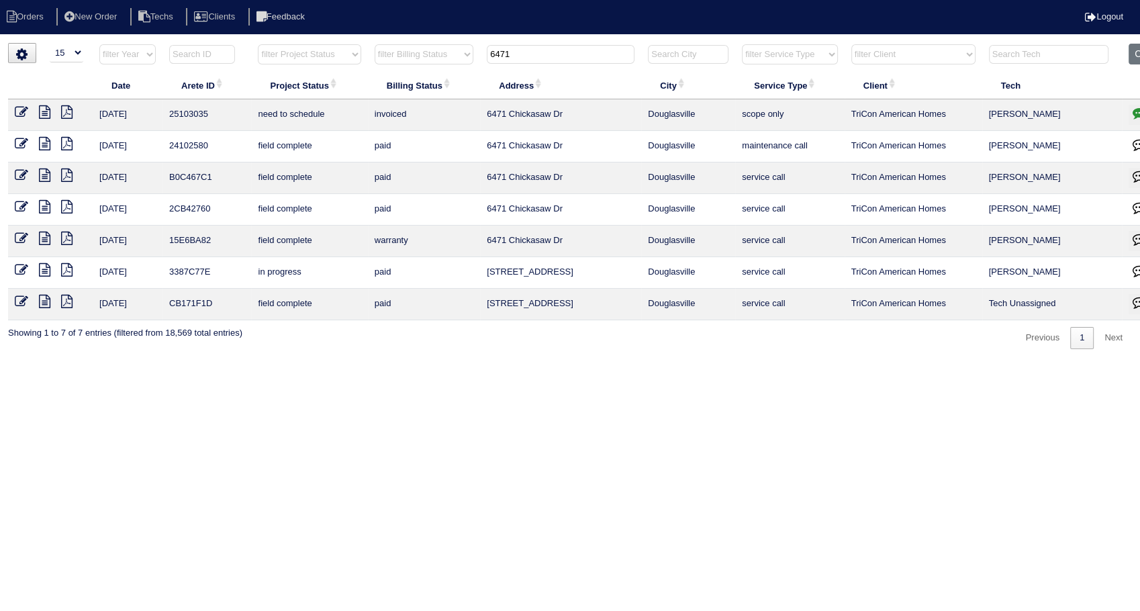
drag, startPoint x: 542, startPoint y: 56, endPoint x: 467, endPoint y: 58, distance: 74.6
click at [467, 58] on tr "filter Year -- Any Year -- 2025 2024 2023 2022 2021 2020 2019 filter Project St…" at bounding box center [590, 58] width 1164 height 28
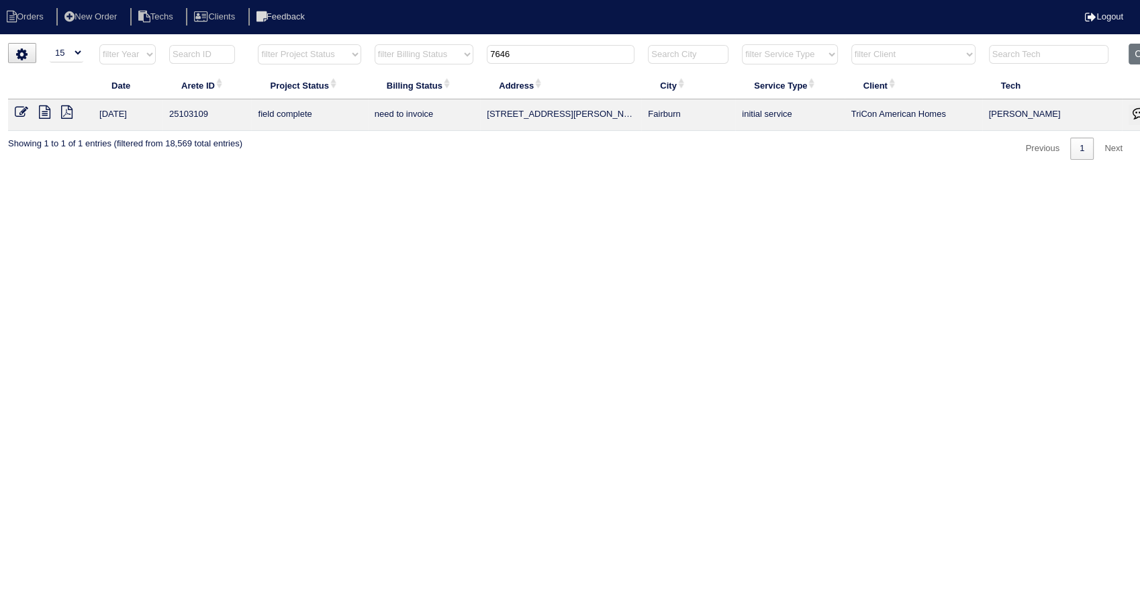
type input "7646"
click at [24, 110] on icon at bounding box center [21, 111] width 13 height 13
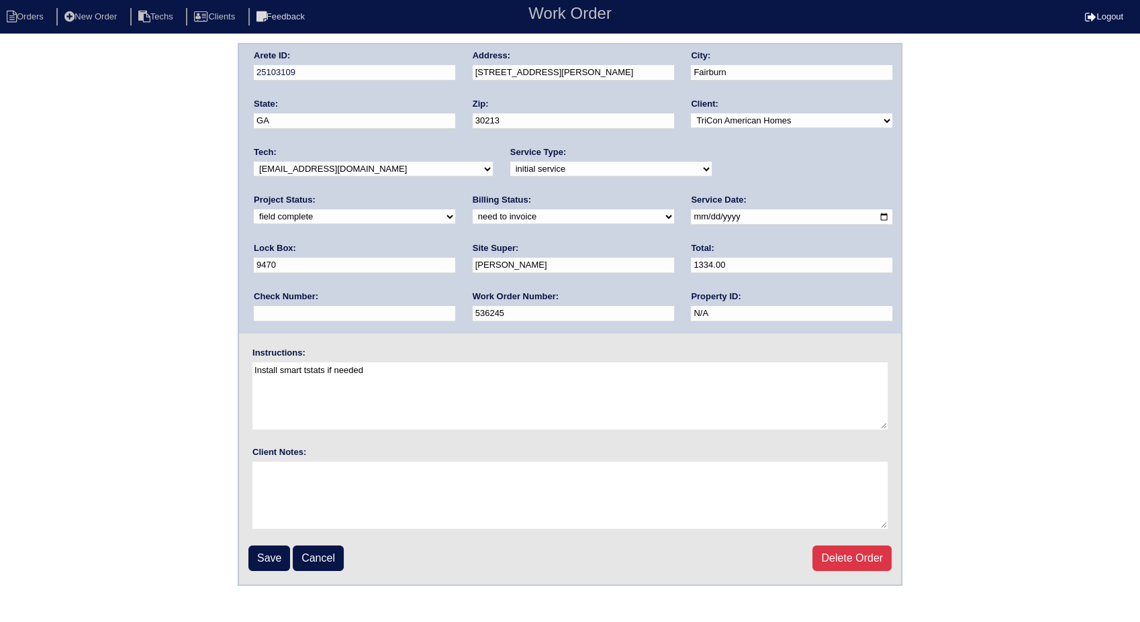
click at [473, 215] on select "need to quote quoted need to invoice invoiced paid warranty purchase order need…" at bounding box center [573, 216] width 201 height 15
click at [473, 209] on select "need to quote quoted need to invoice invoiced paid warranty purchase order need…" at bounding box center [573, 216] width 201 height 15
click at [473, 216] on select "need to quote quoted need to invoice invoiced paid warranty purchase order need…" at bounding box center [573, 216] width 201 height 15
click at [473, 209] on select "need to quote quoted need to invoice invoiced paid warranty purchase order need…" at bounding box center [573, 216] width 201 height 15
click at [473, 216] on select "need to quote quoted need to invoice invoiced paid warranty purchase order need…" at bounding box center [573, 216] width 201 height 15
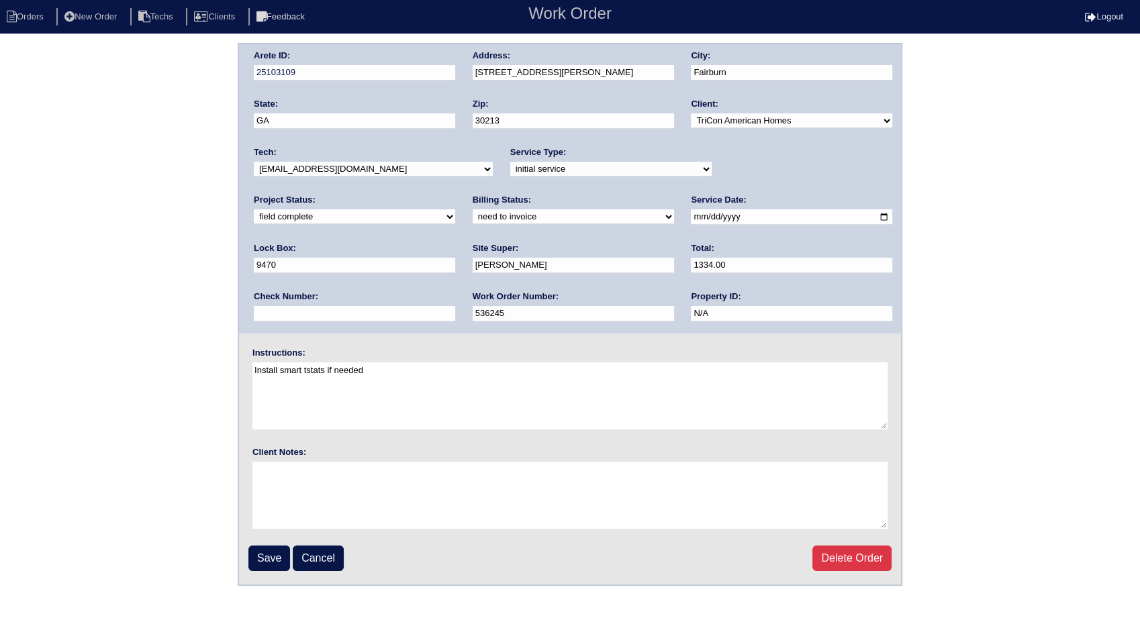
select select "invoiced"
click at [473, 209] on select "need to quote quoted need to invoice invoiced paid warranty purchase order need…" at bounding box center [573, 216] width 201 height 15
click at [271, 551] on input "Save" at bounding box center [269, 559] width 42 height 26
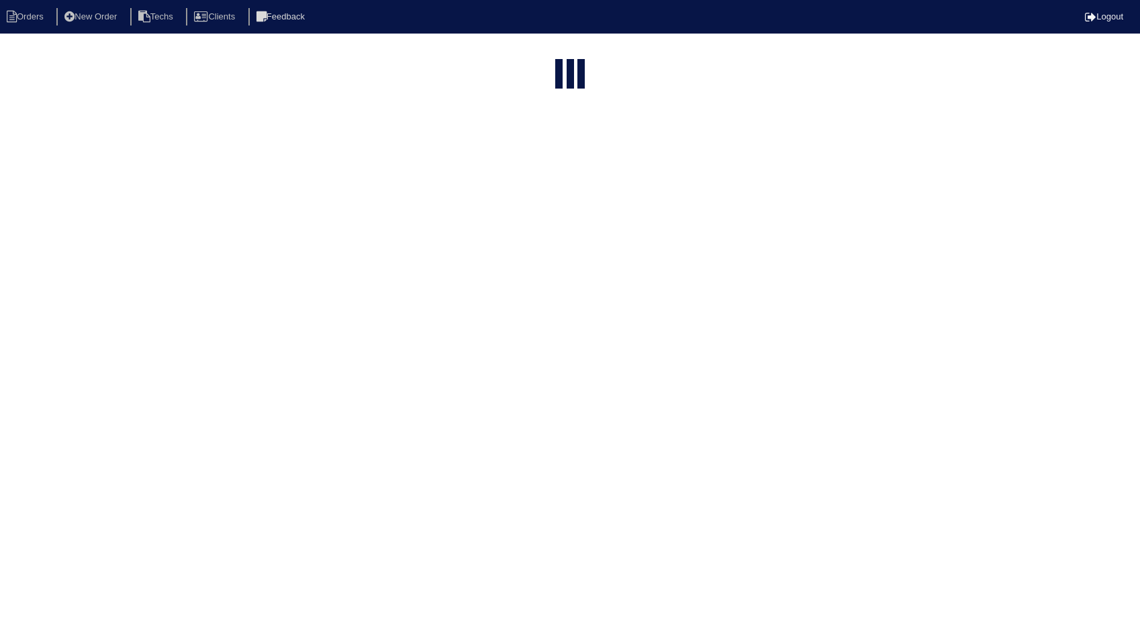
select select "15"
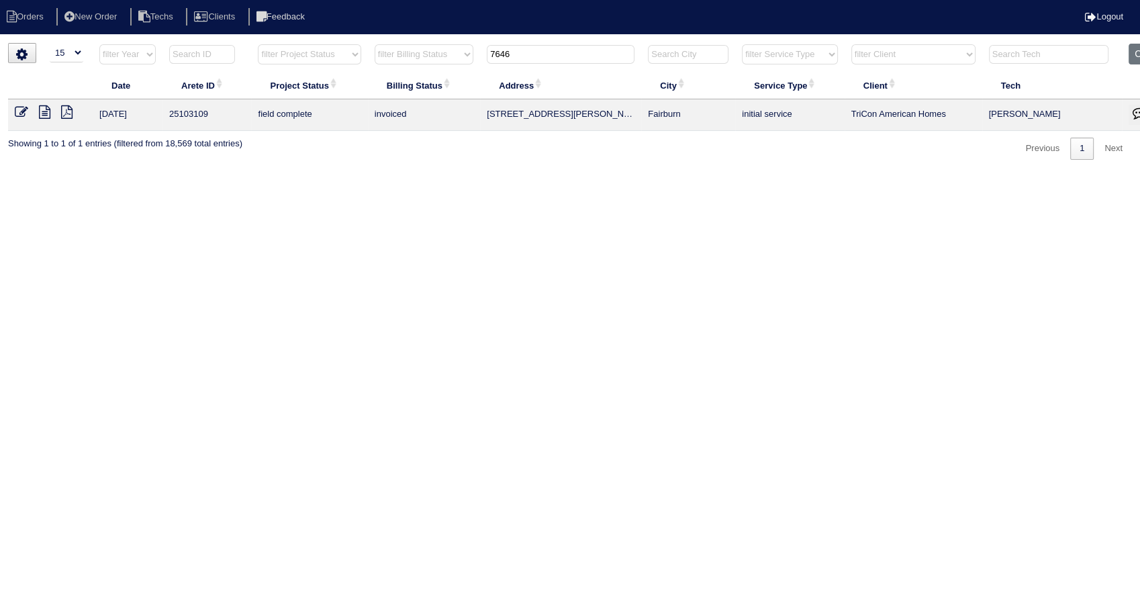
drag, startPoint x: 539, startPoint y: 58, endPoint x: 468, endPoint y: 70, distance: 72.1
click at [468, 70] on tr "filter Year -- Any Year -- 2025 2024 2023 2022 2021 2020 2019 filter Project St…" at bounding box center [590, 58] width 1164 height 28
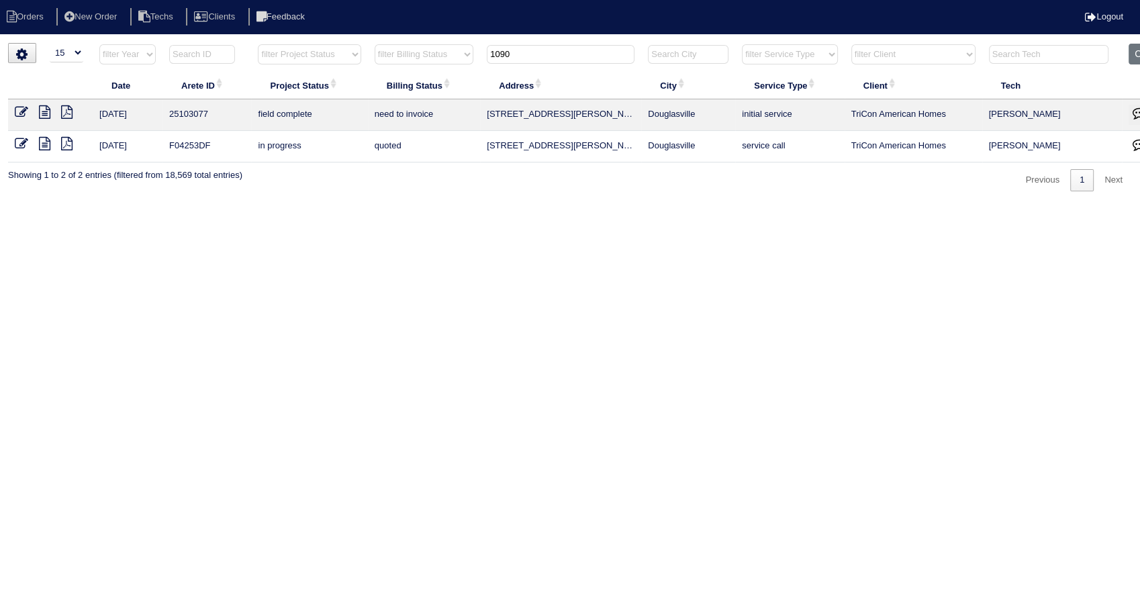
type input "1090"
click at [21, 110] on icon at bounding box center [21, 111] width 13 height 13
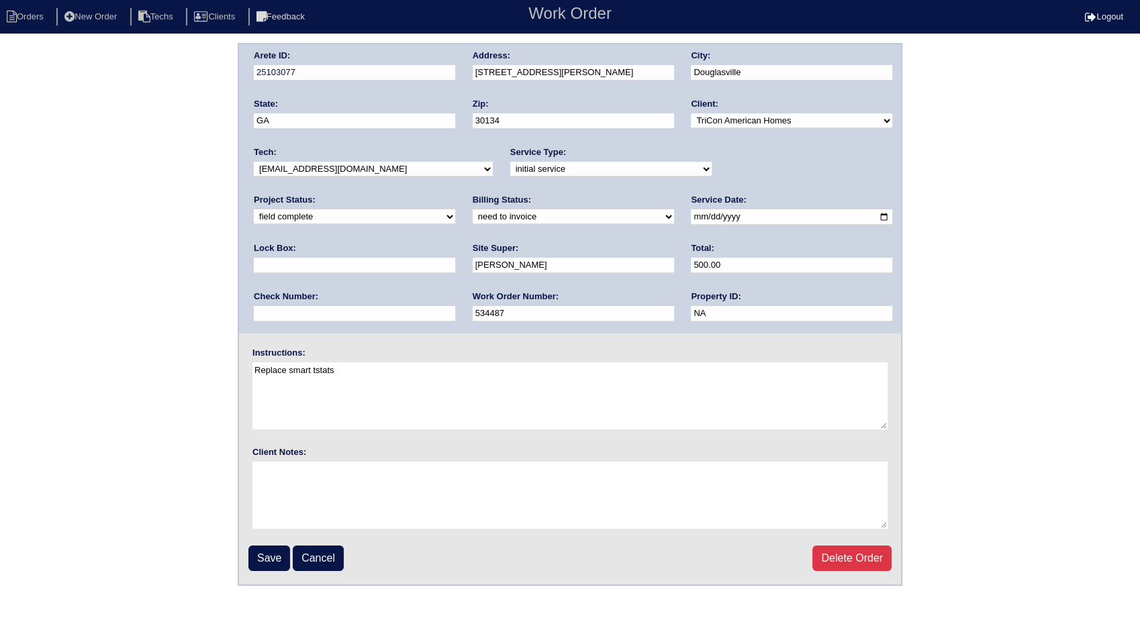
click at [473, 222] on select "need to quote quoted need to invoice invoiced paid warranty purchase order need…" at bounding box center [573, 216] width 201 height 15
select select "invoiced"
click at [473, 209] on select "need to quote quoted need to invoice invoiced paid warranty purchase order need…" at bounding box center [573, 216] width 201 height 15
click at [269, 566] on input "Save" at bounding box center [269, 559] width 42 height 26
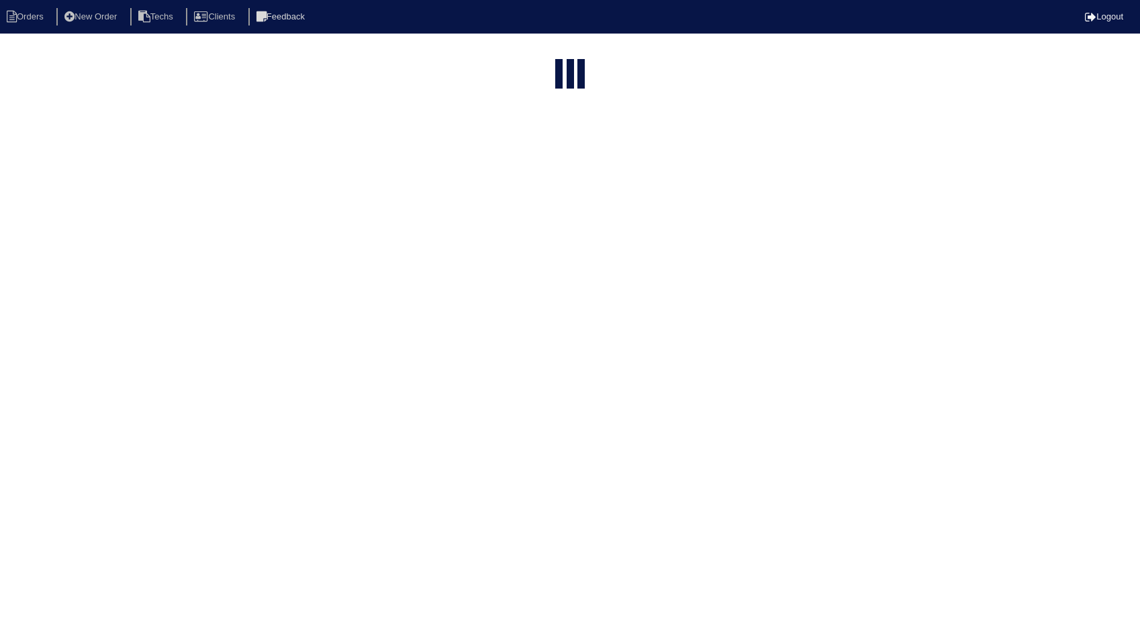
select select "15"
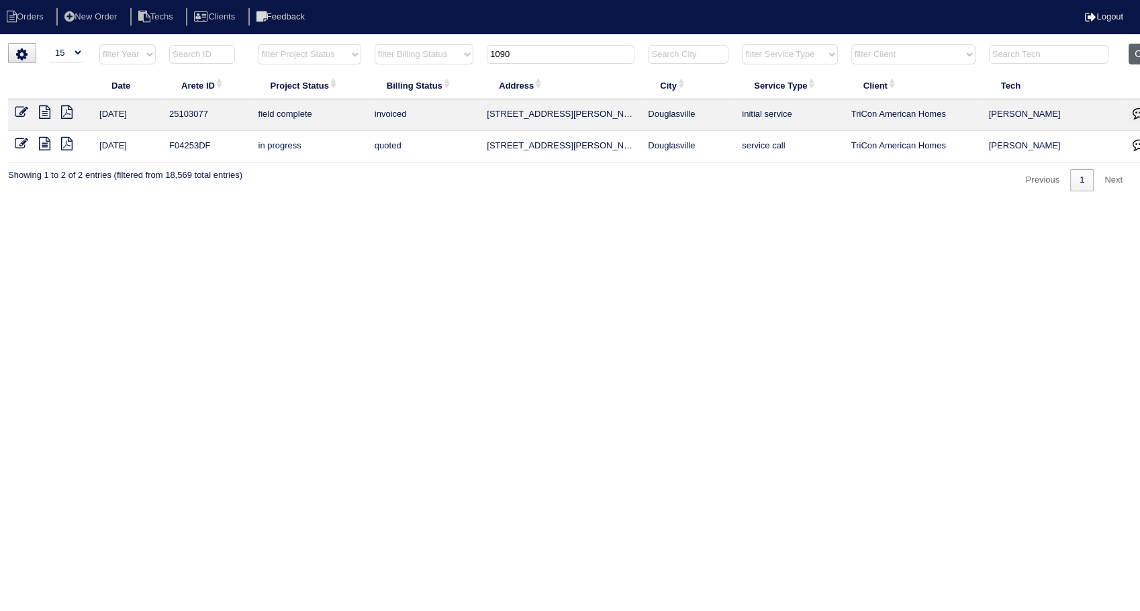
click at [1136, 51] on button "Clear" at bounding box center [1146, 54] width 34 height 21
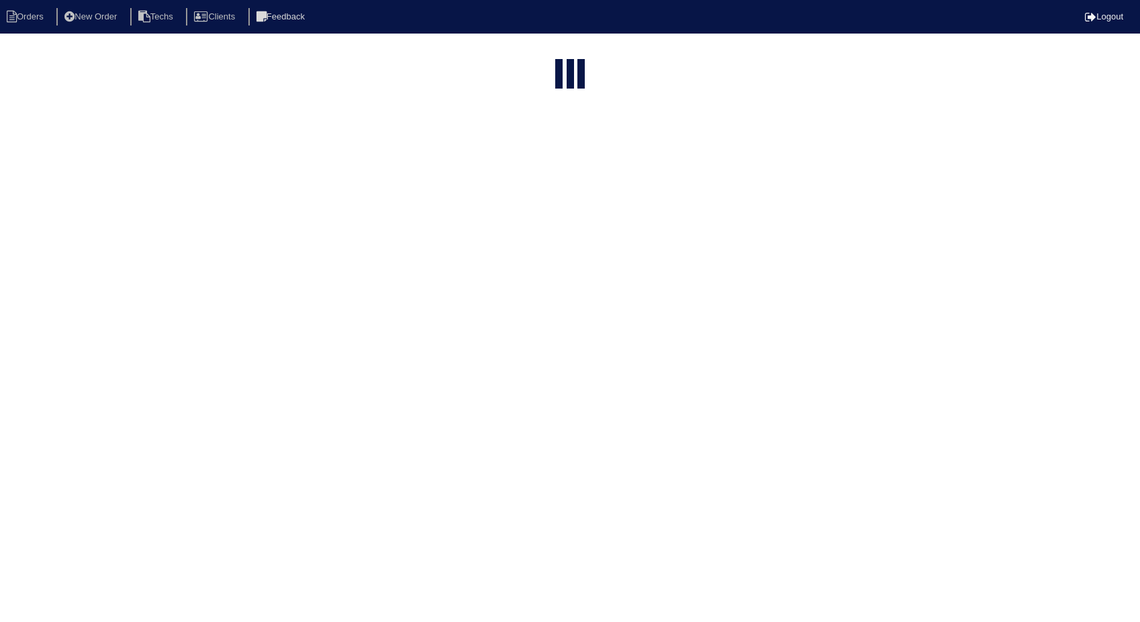
select select "15"
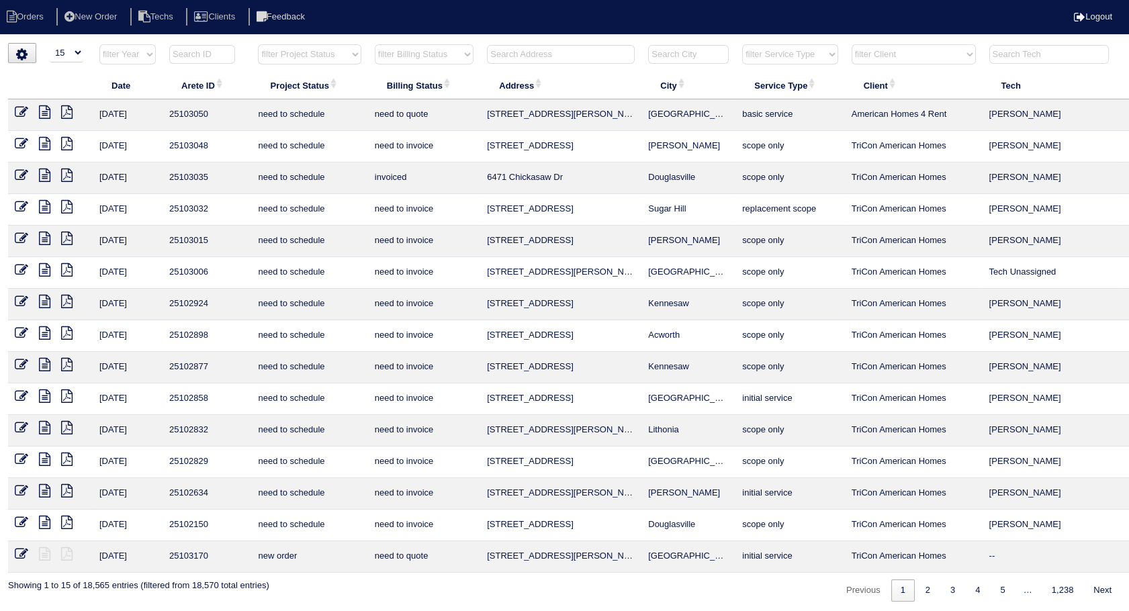
click at [423, 59] on select "filter Billing Status -- Any Billing Status -- need to quote quoted need to inv…" at bounding box center [424, 54] width 99 height 20
click at [375, 44] on select "filter Billing Status -- Any Billing Status -- need to quote quoted need to inv…" at bounding box center [424, 54] width 99 height 20
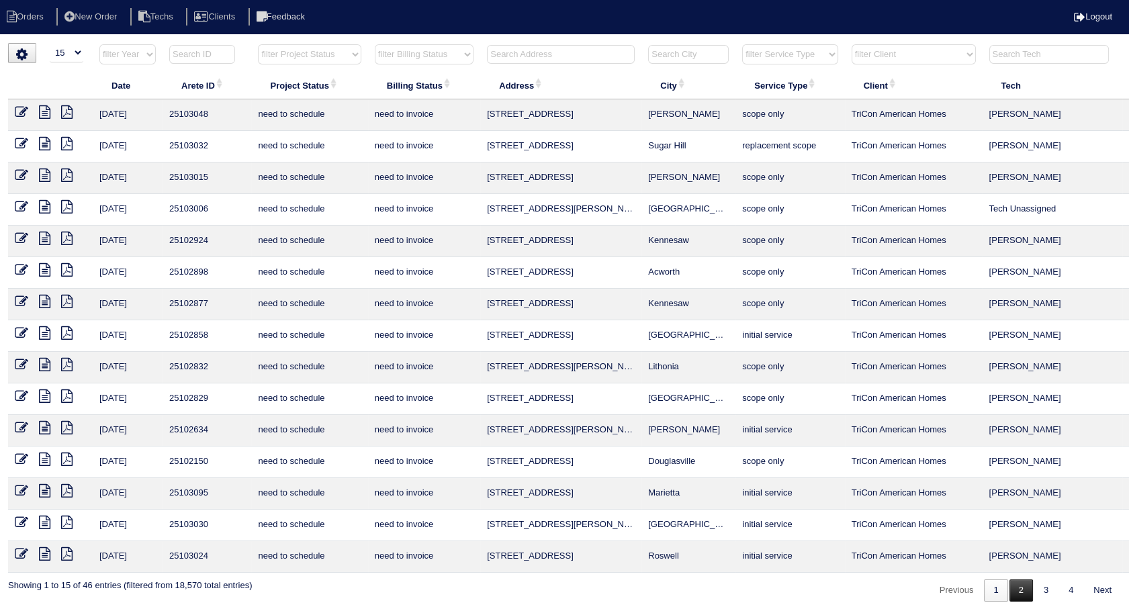
click at [1026, 591] on link "2" at bounding box center [1020, 590] width 23 height 22
select select "need to invoice"
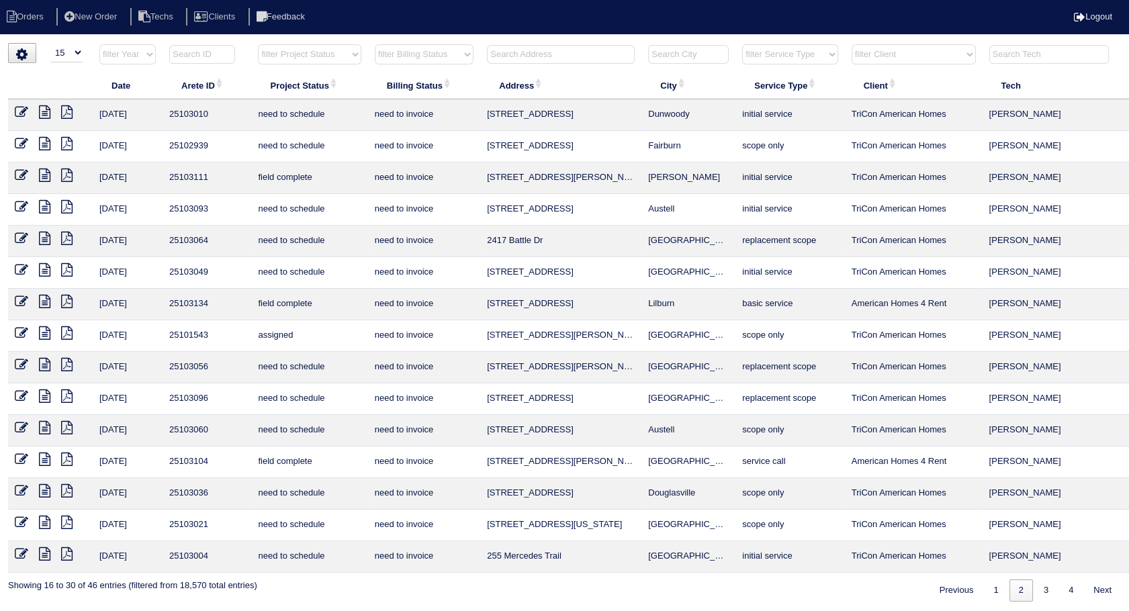
click at [17, 177] on icon at bounding box center [21, 175] width 13 height 13
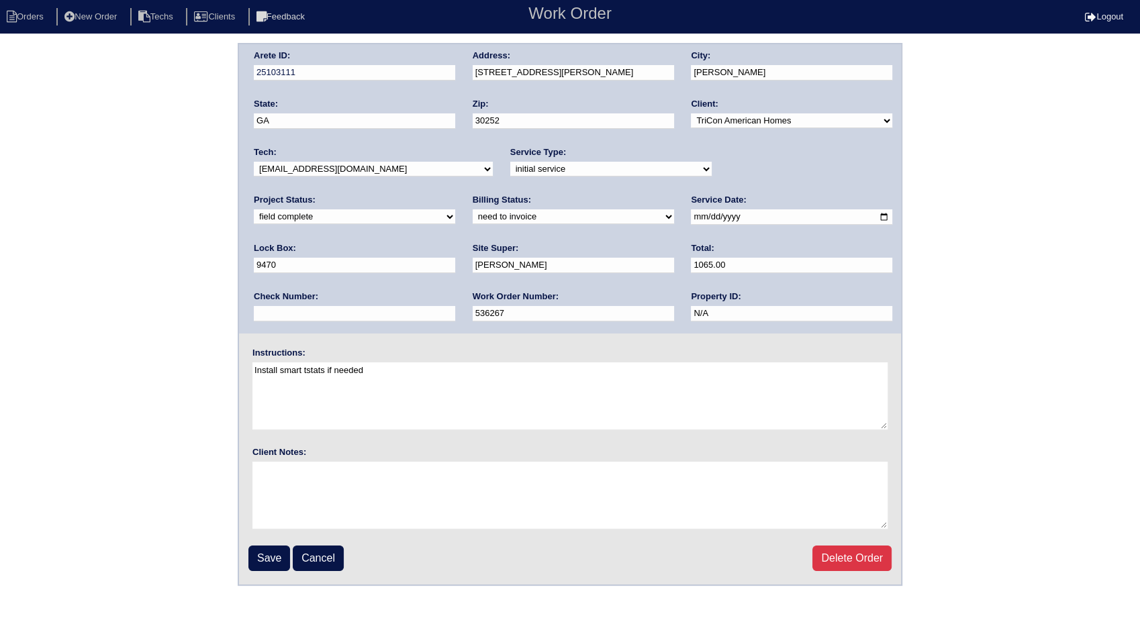
click at [473, 224] on select "need to quote quoted need to invoice invoiced paid warranty purchase order need…" at bounding box center [573, 216] width 201 height 15
select select "invoiced"
click at [473, 209] on select "need to quote quoted need to invoice invoiced paid warranty purchase order need…" at bounding box center [573, 216] width 201 height 15
click at [277, 569] on input "Save" at bounding box center [269, 559] width 42 height 26
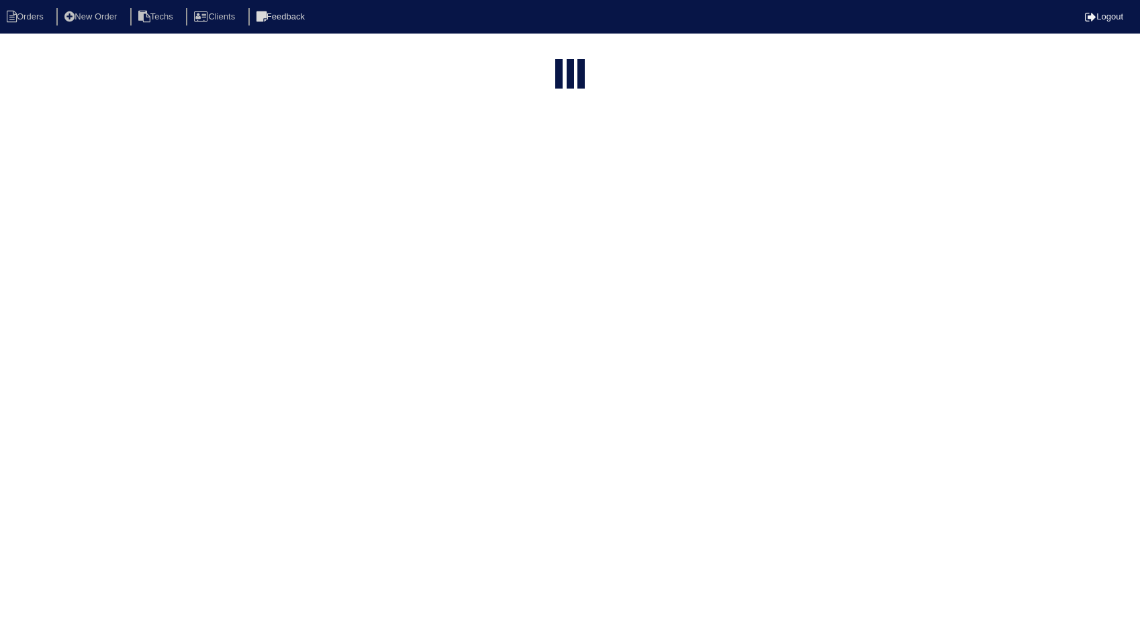
select select "15"
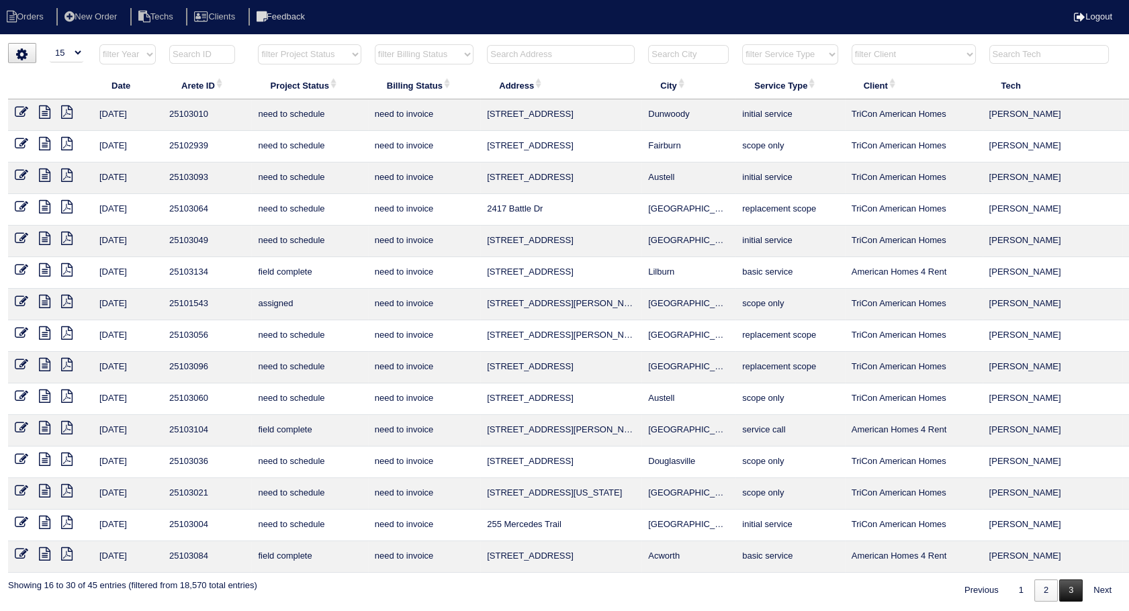
click at [1068, 589] on link "3" at bounding box center [1070, 590] width 23 height 22
select select "need to invoice"
